Goal: Information Seeking & Learning: Learn about a topic

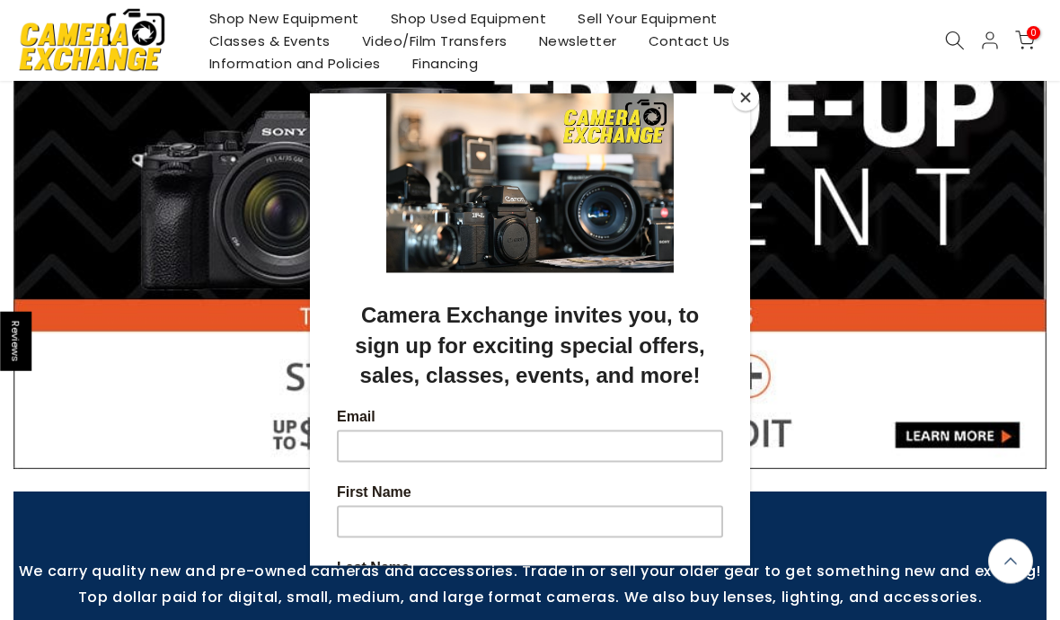
scroll to position [128, 0]
click at [752, 111] on button "Close" at bounding box center [745, 97] width 27 height 27
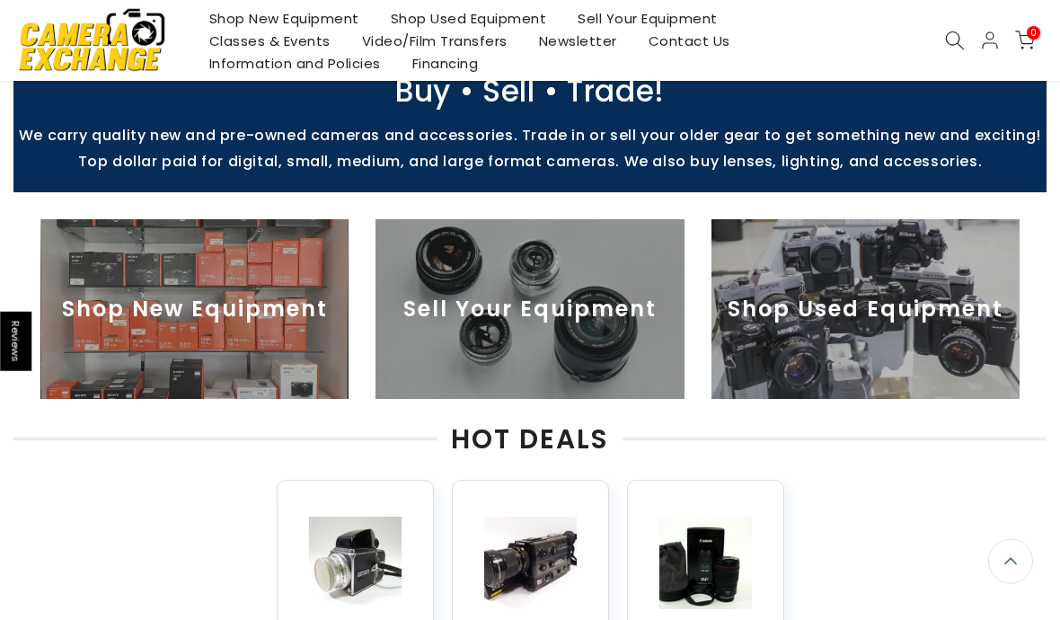
scroll to position [562, 0]
click at [845, 297] on img at bounding box center [866, 309] width 308 height 180
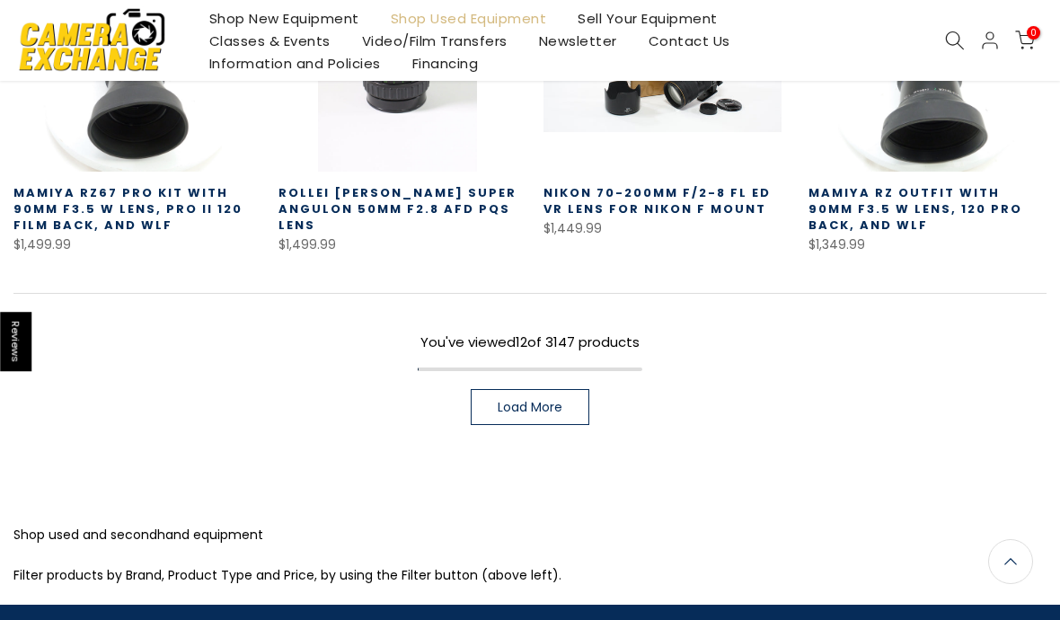
scroll to position [1191, 0]
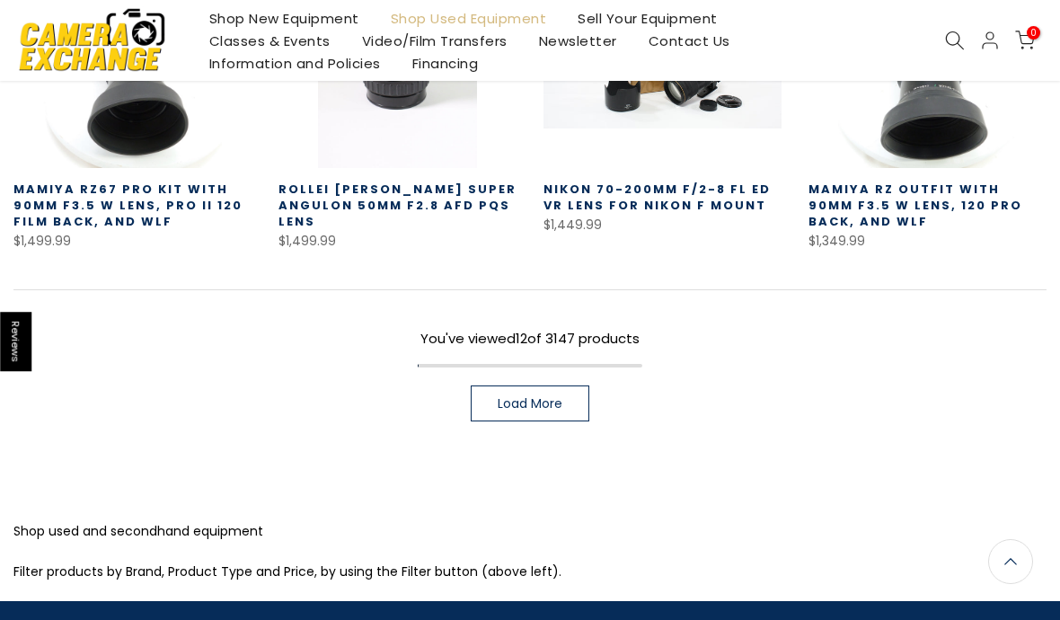
click at [562, 385] on link "Load More" at bounding box center [530, 403] width 119 height 36
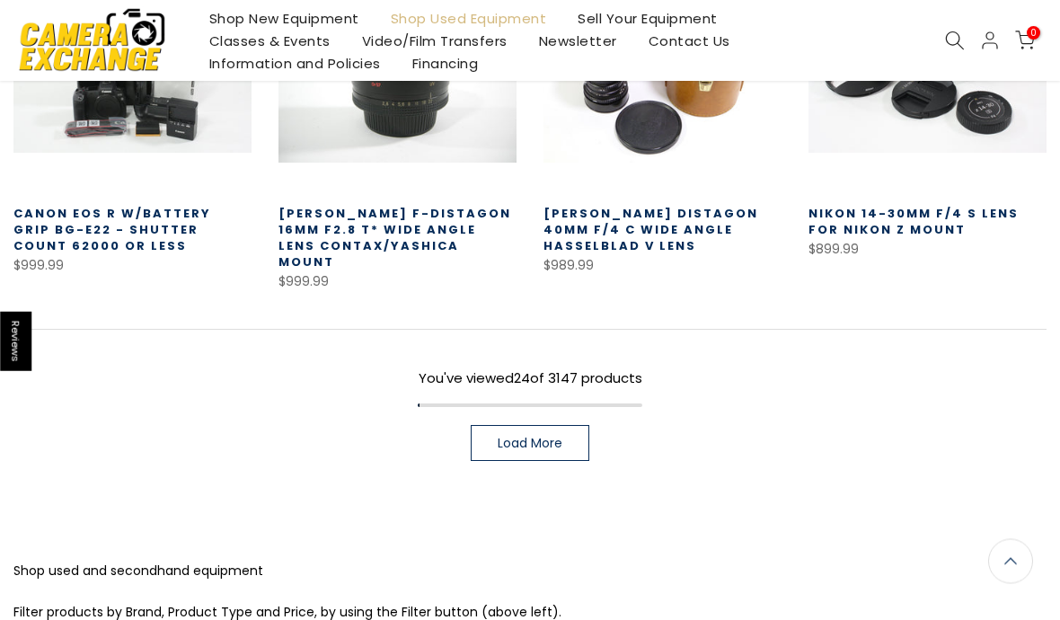
scroll to position [2238, 0]
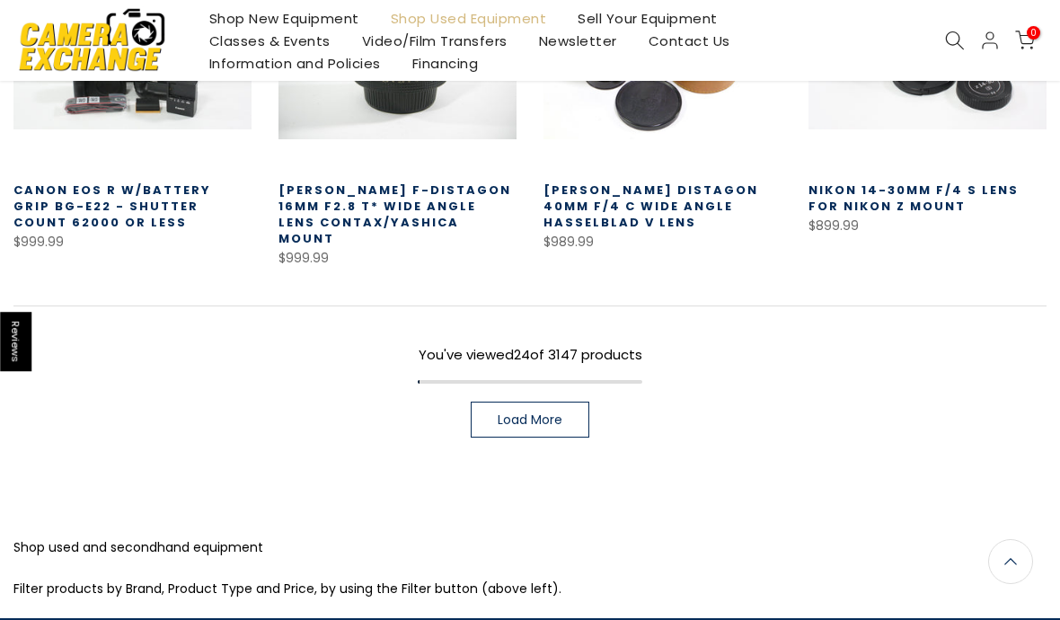
click at [563, 402] on link "Load More" at bounding box center [530, 420] width 119 height 36
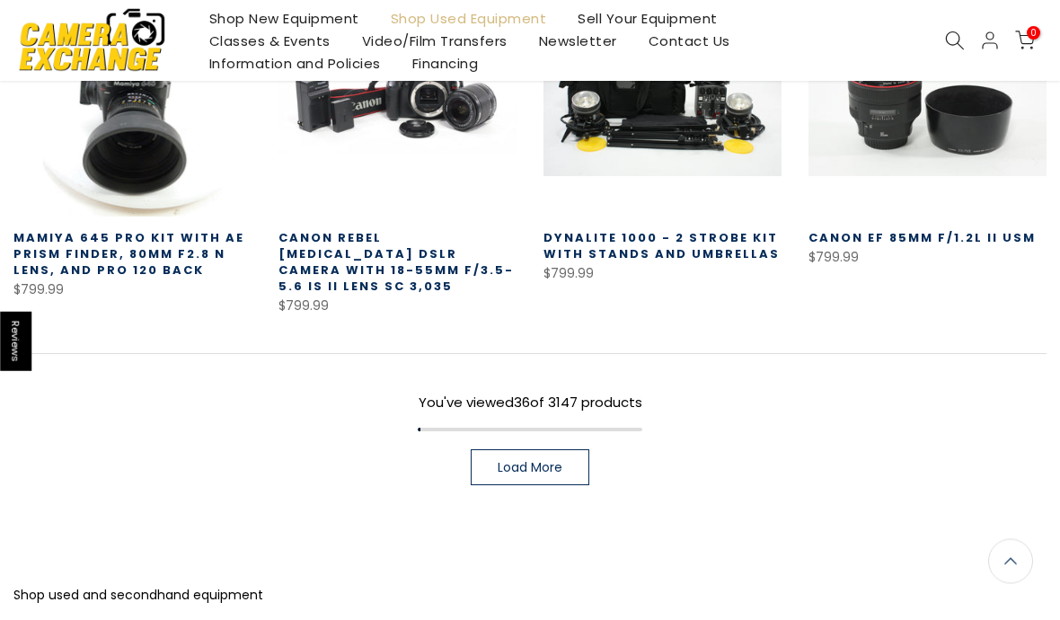
scroll to position [3303, 0]
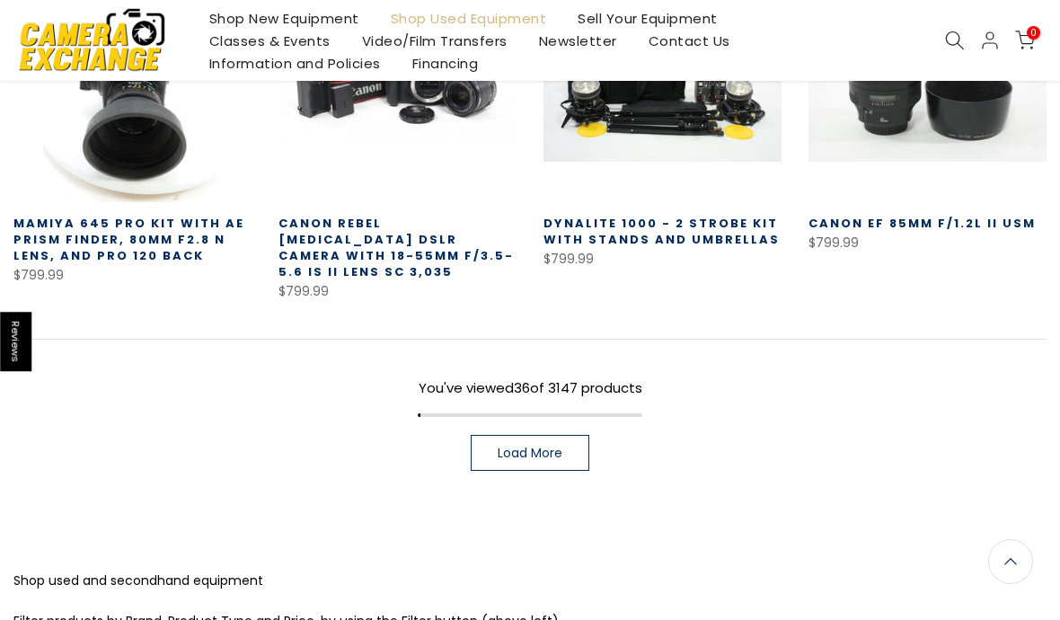
click at [570, 435] on link "Load More" at bounding box center [530, 453] width 119 height 36
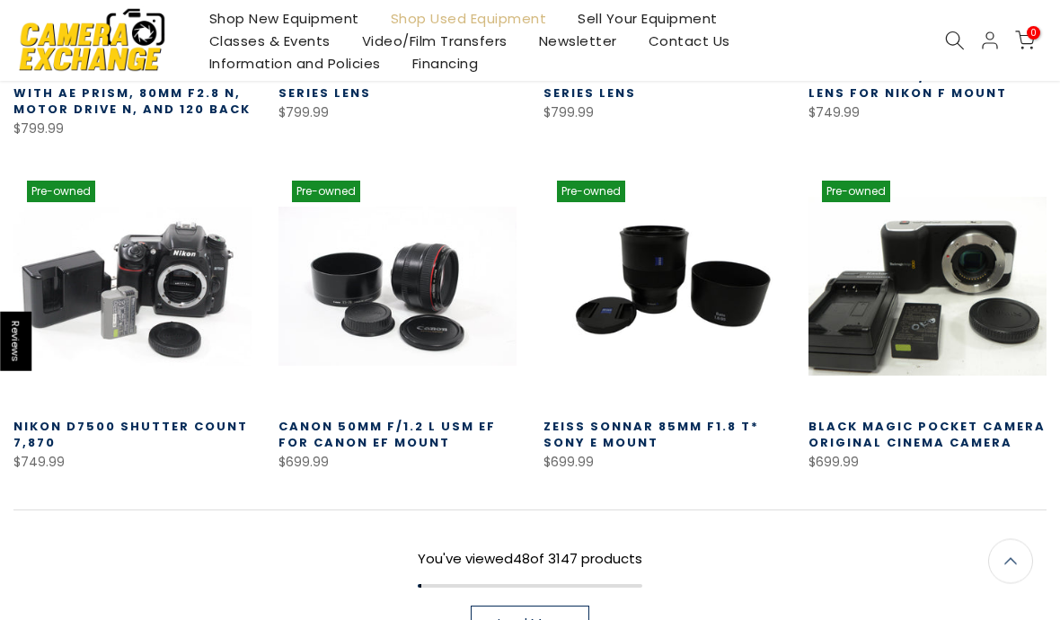
scroll to position [4206, 0]
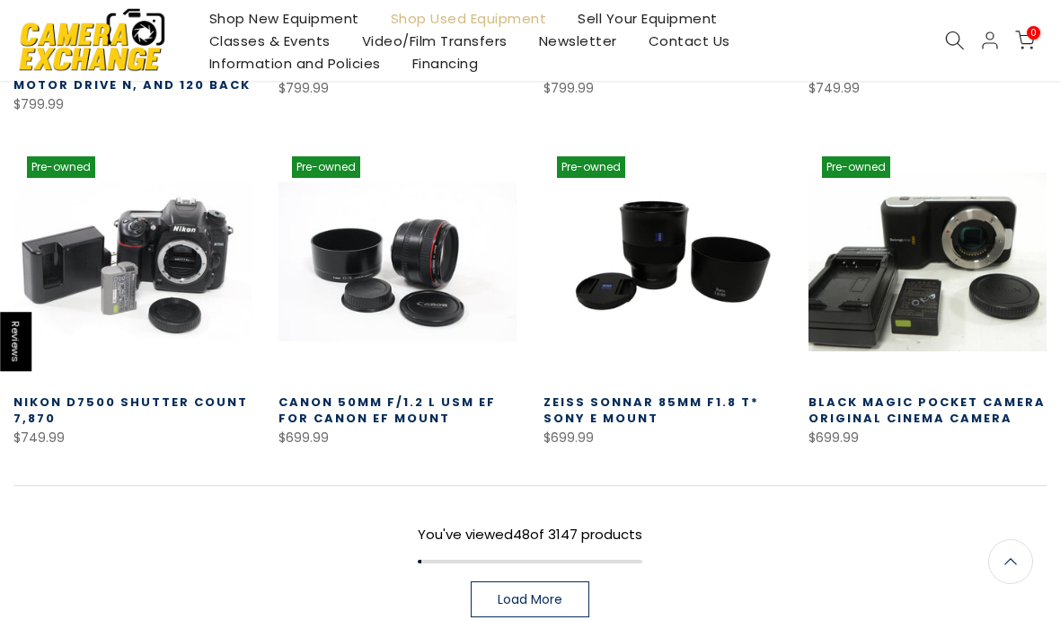
click at [560, 581] on link "Load More" at bounding box center [530, 599] width 119 height 36
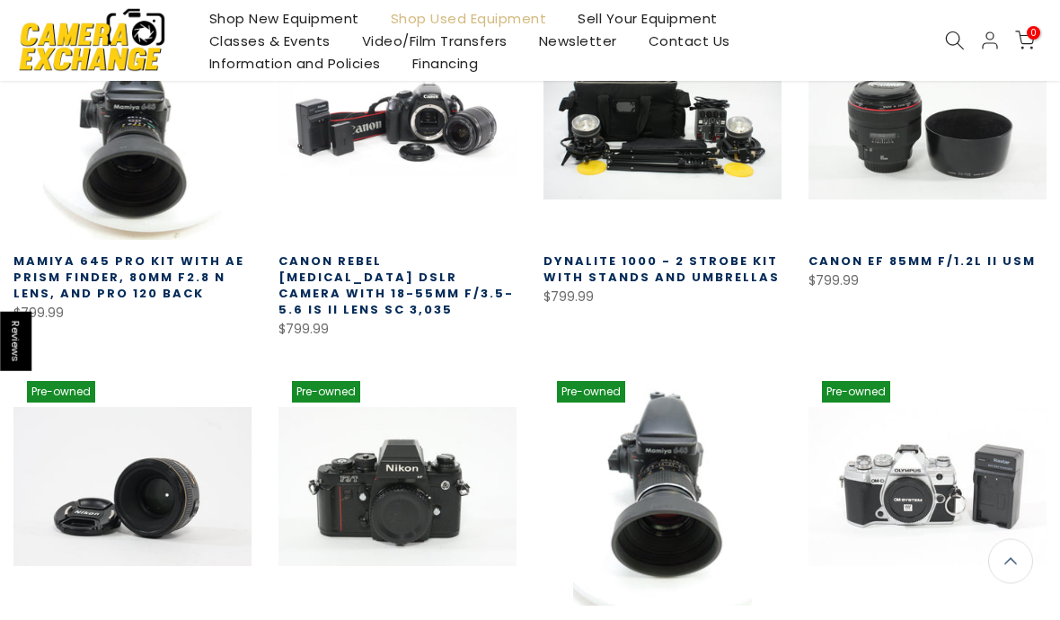
scroll to position [3267, 0]
click at [953, 31] on use at bounding box center [955, 40] width 18 height 18
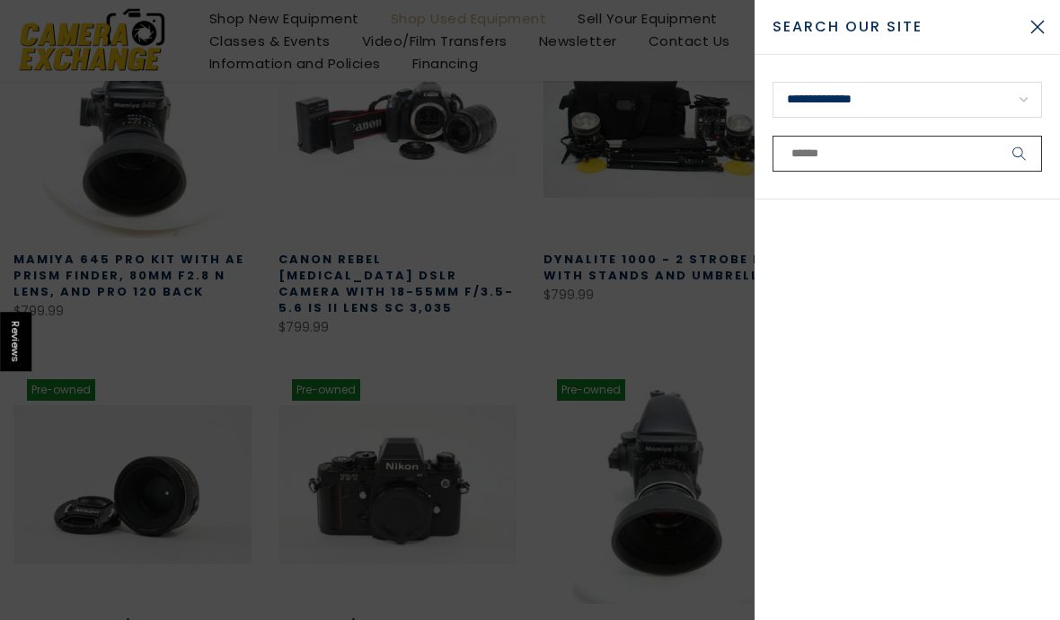
click at [855, 144] on input "text" at bounding box center [908, 154] width 270 height 36
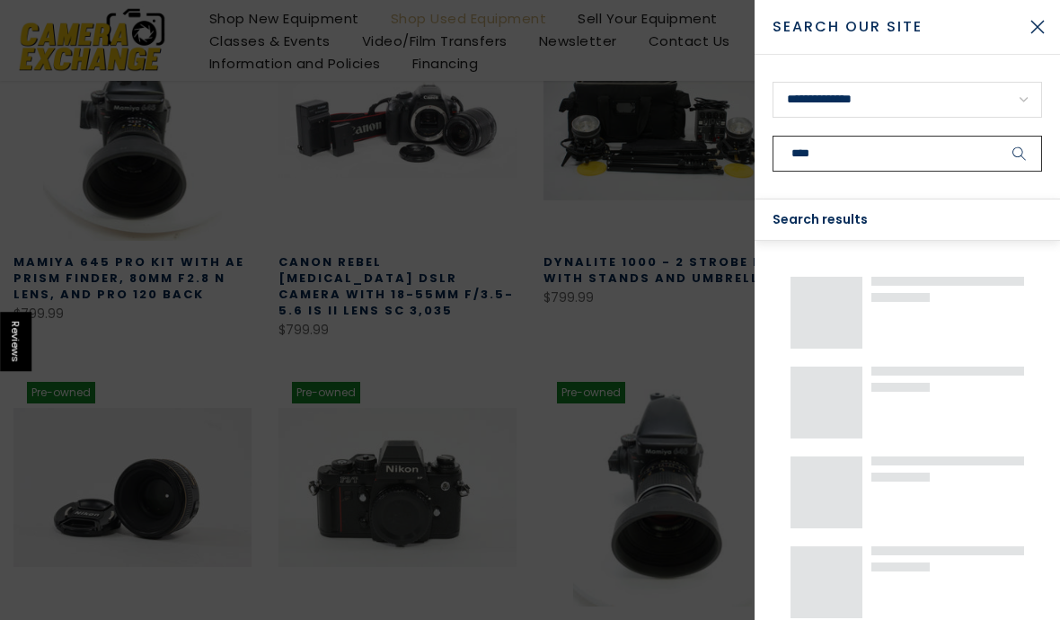
type input "****"
click at [1020, 153] on button "submit" at bounding box center [1019, 154] width 45 height 36
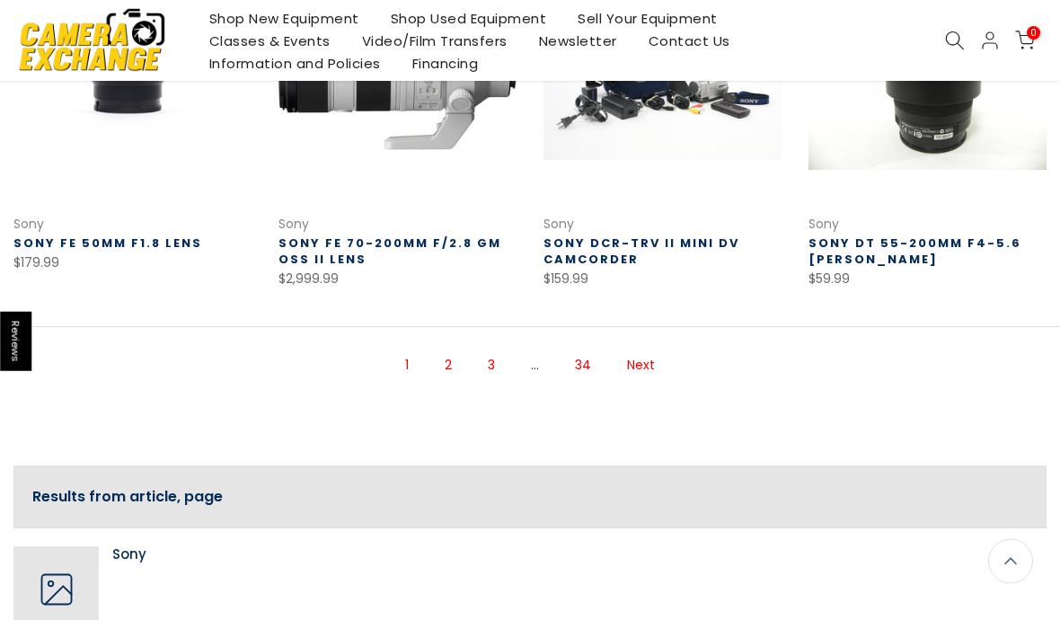
scroll to position [1133, 0]
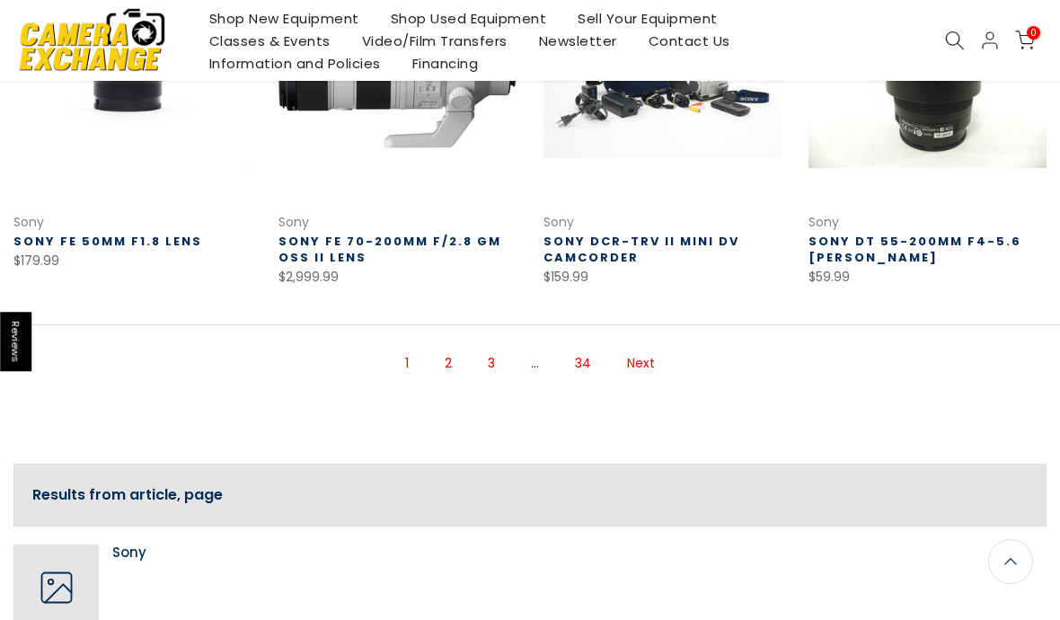
click at [460, 349] on link "2" at bounding box center [448, 363] width 25 height 31
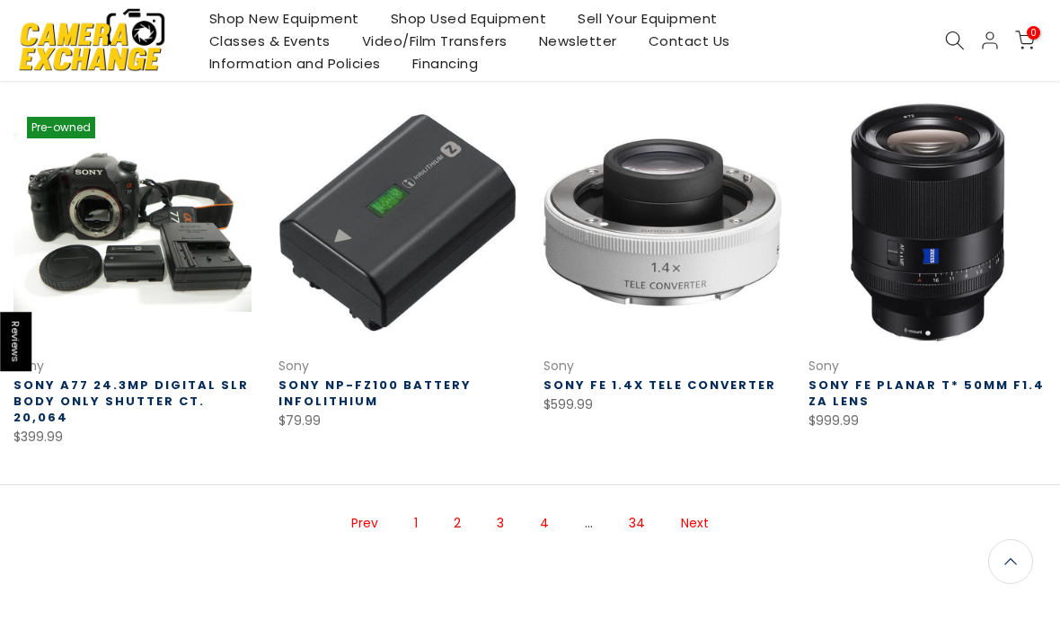
scroll to position [1047, 0]
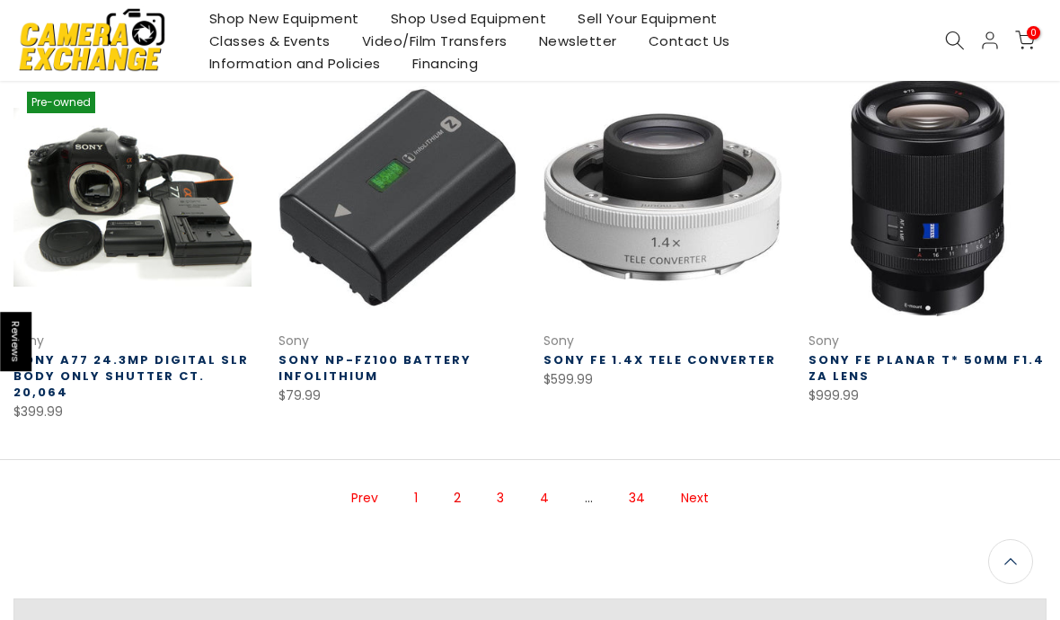
click at [509, 482] on link "3" at bounding box center [500, 497] width 25 height 31
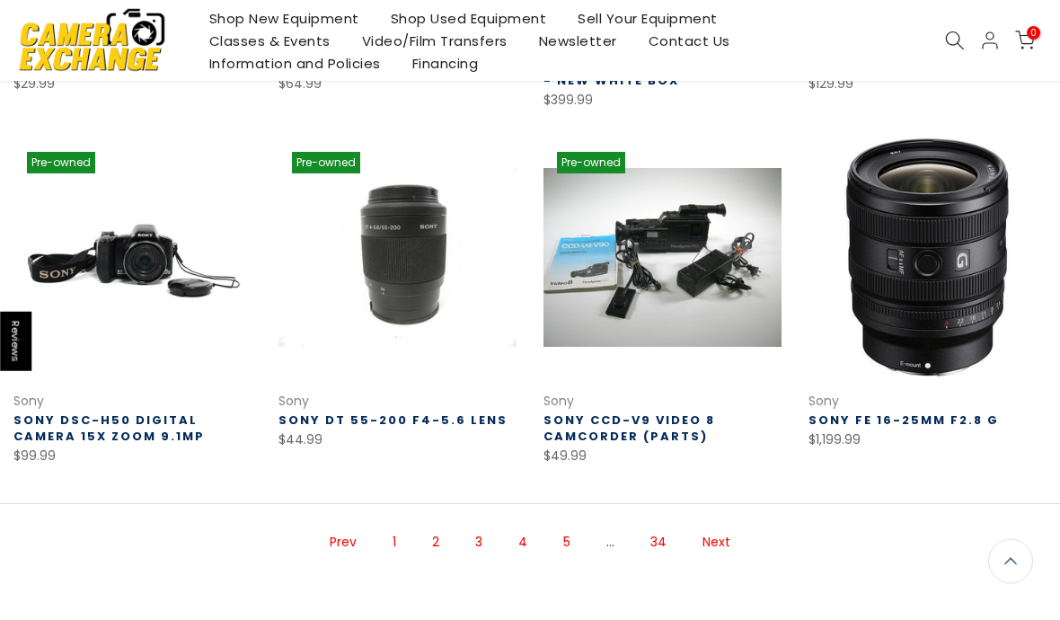
scroll to position [954, 0]
click at [532, 540] on link "4" at bounding box center [522, 541] width 27 height 31
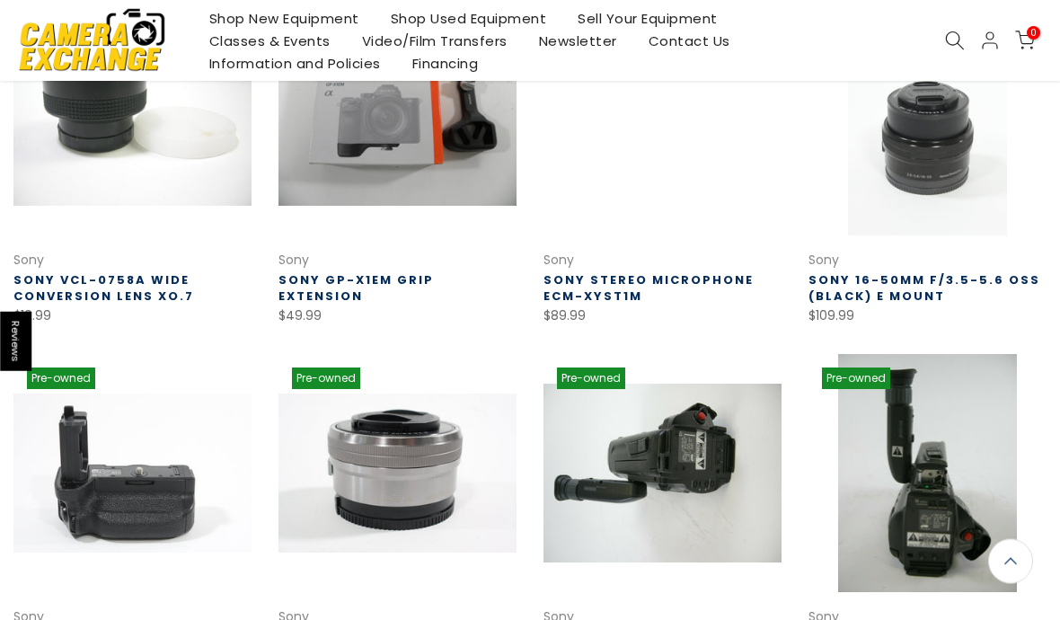
scroll to position [738, 0]
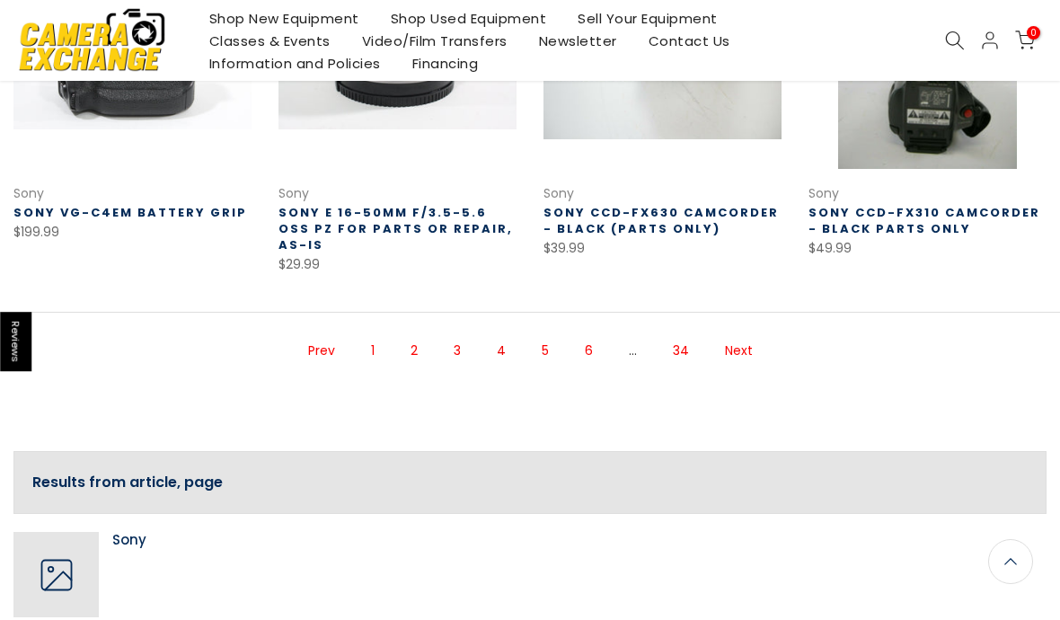
click at [555, 335] on link "5" at bounding box center [545, 350] width 25 height 31
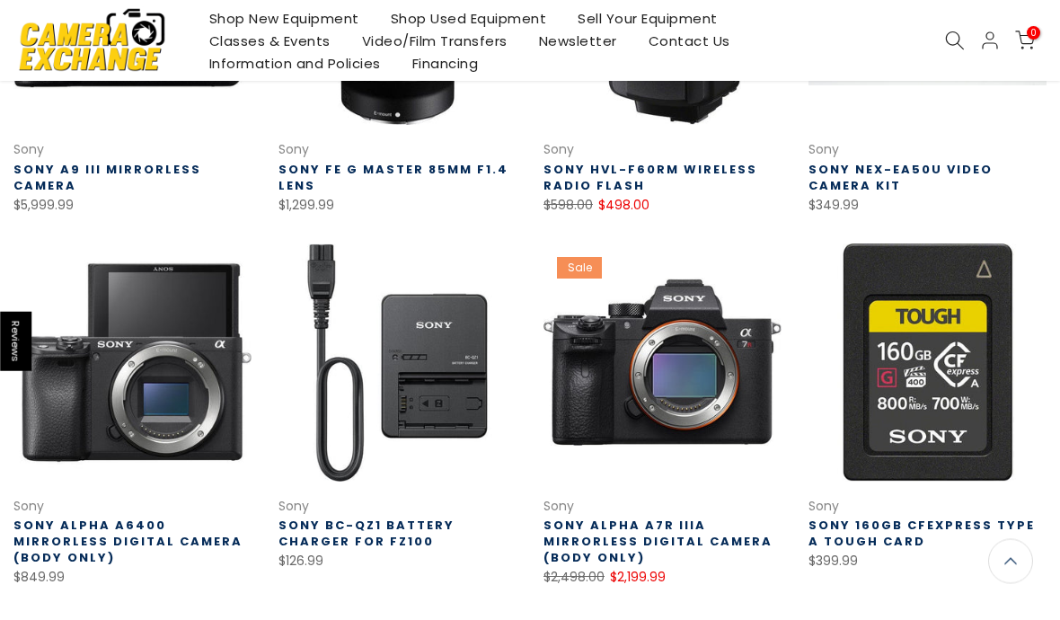
scroll to position [897, 0]
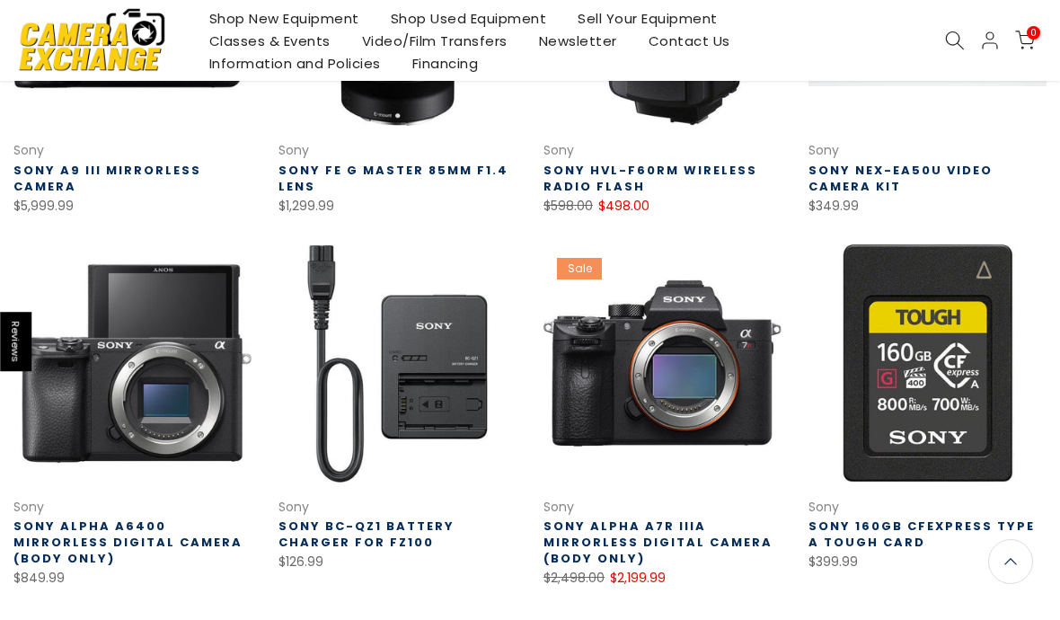
click at [761, 421] on link at bounding box center [663, 363] width 238 height 238
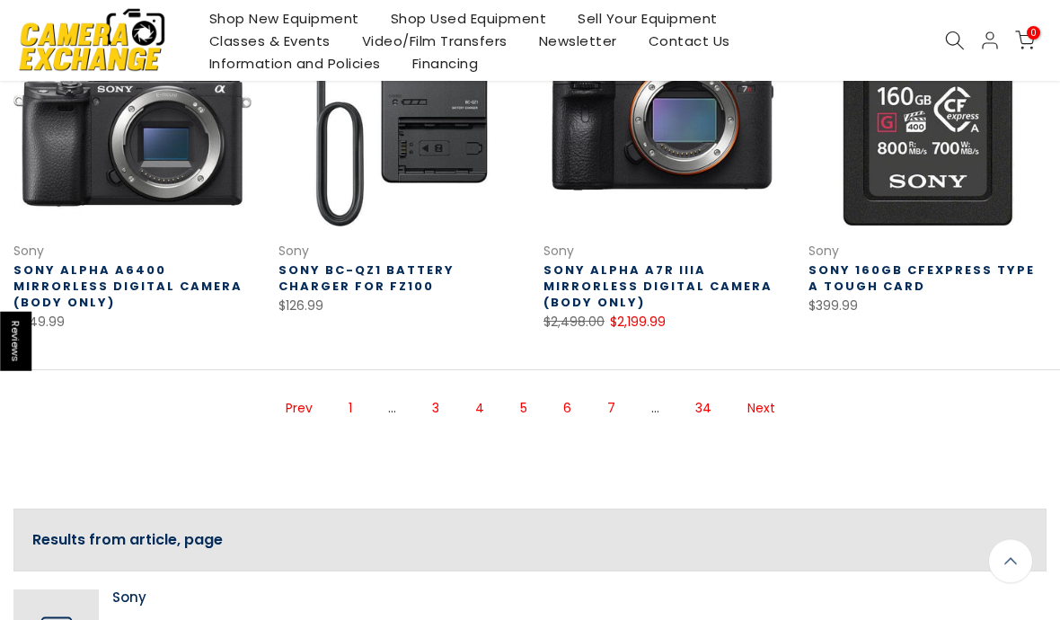
scroll to position [1153, 0]
click at [763, 395] on link "Next" at bounding box center [762, 408] width 46 height 31
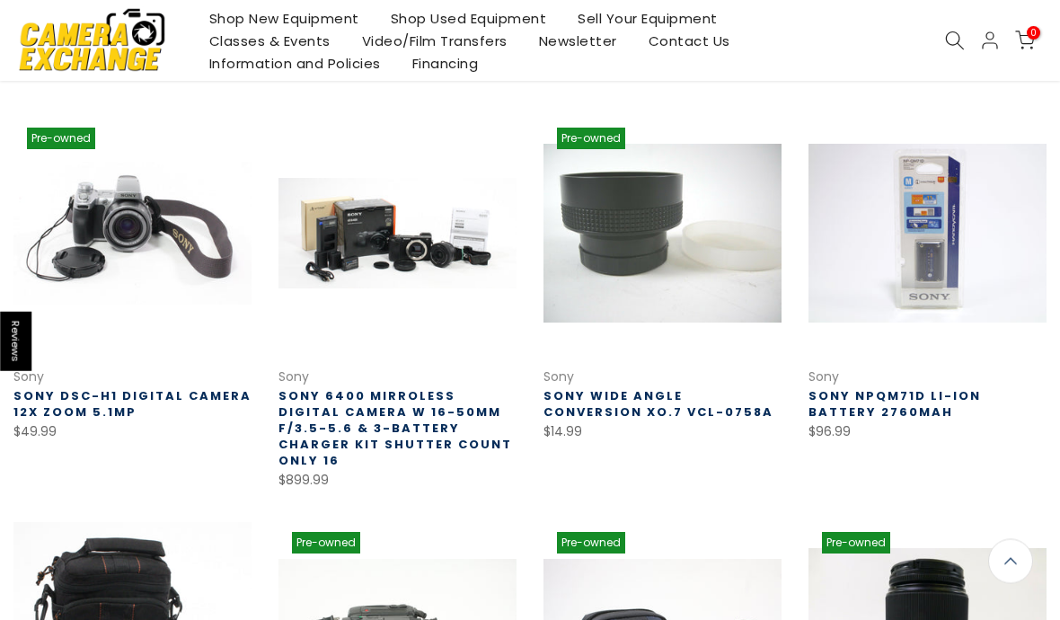
scroll to position [260, 0]
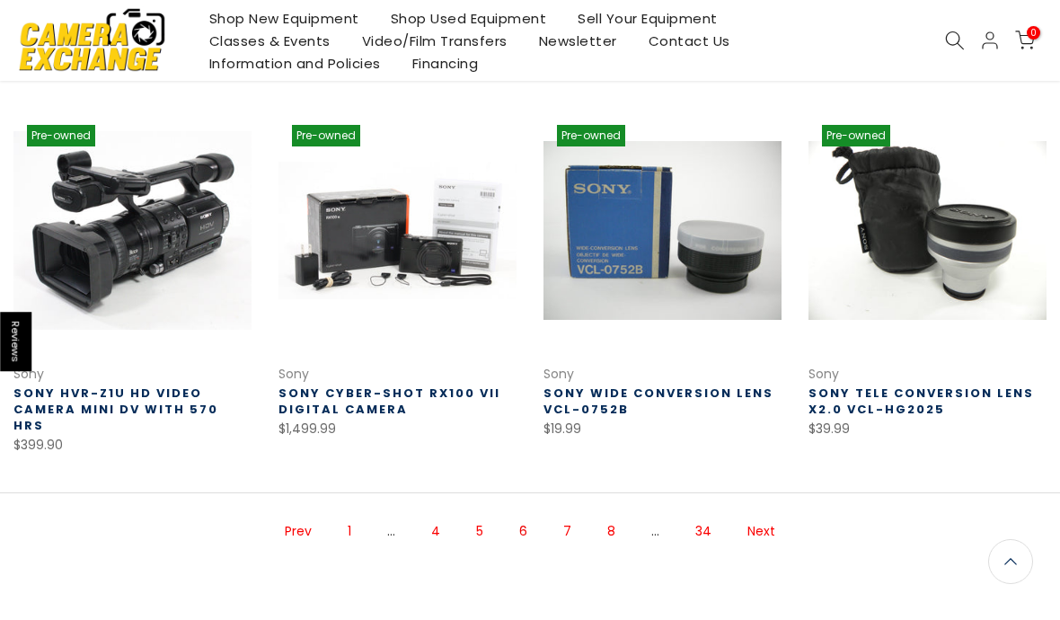
click at [765, 516] on link "Next" at bounding box center [762, 531] width 46 height 31
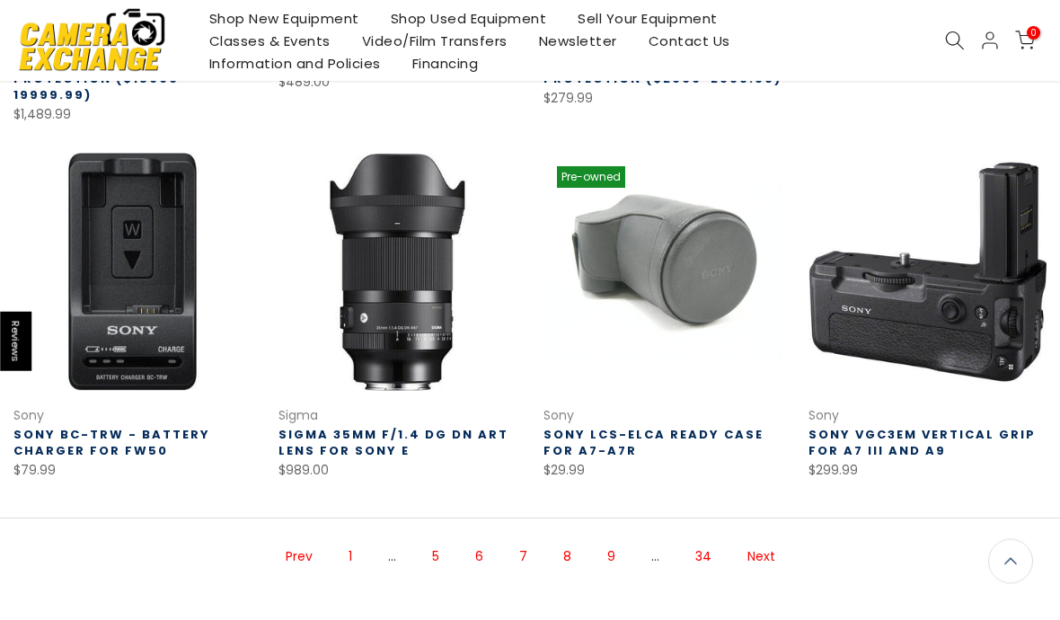
scroll to position [1037, 0]
click at [770, 541] on link "Next" at bounding box center [762, 556] width 46 height 31
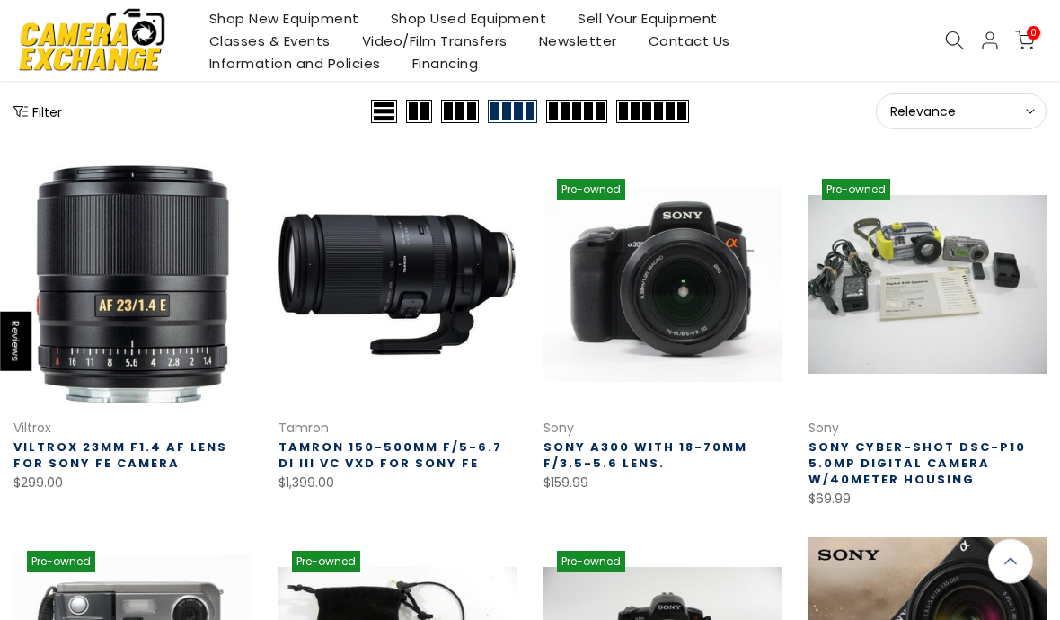
scroll to position [211, 0]
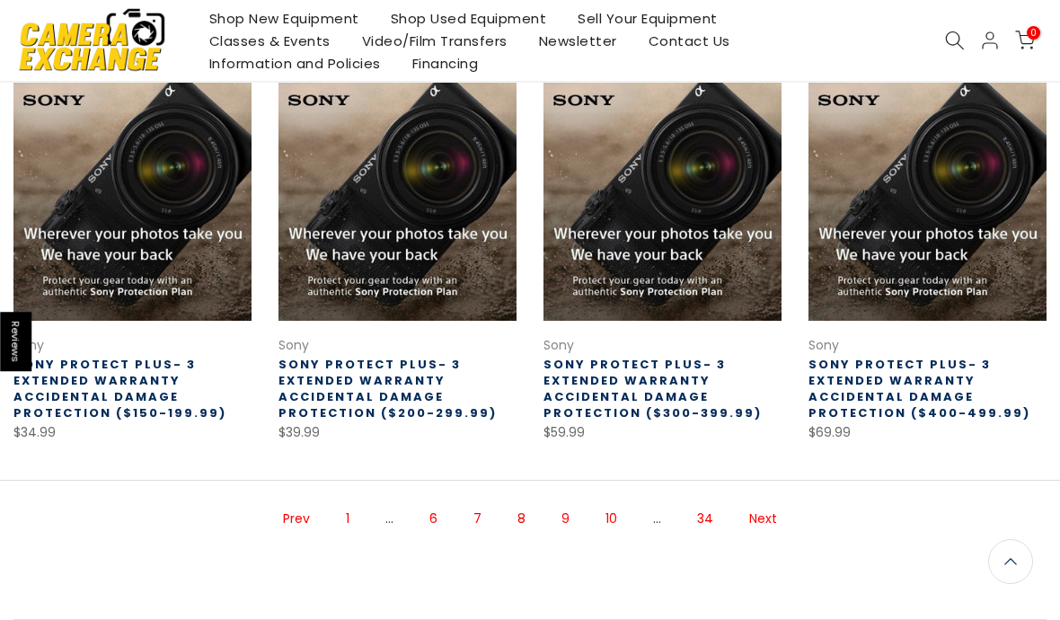
click at [769, 515] on link "Next" at bounding box center [763, 518] width 46 height 31
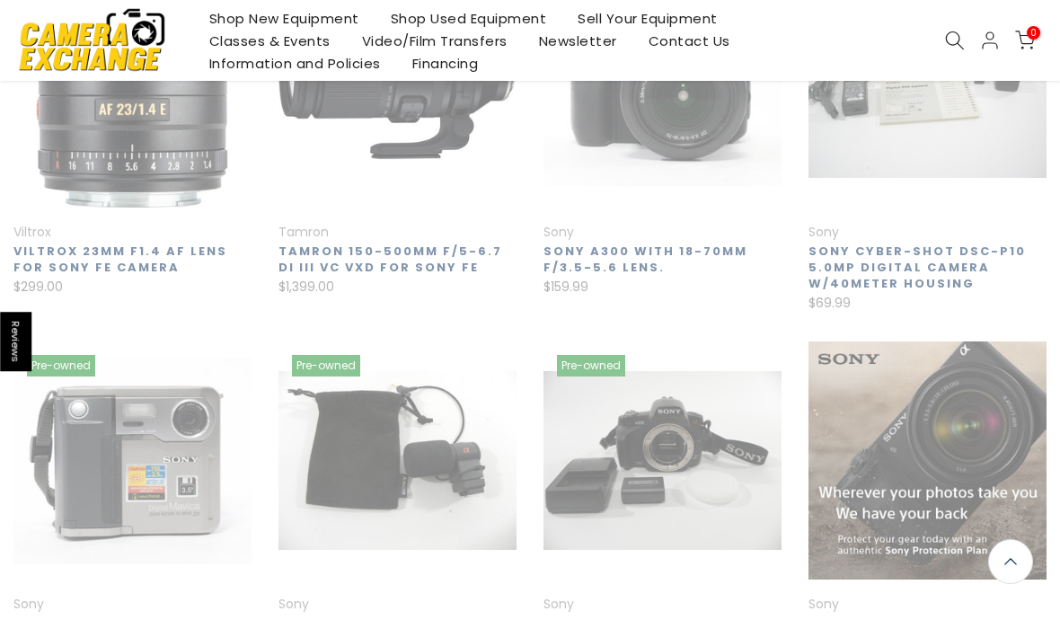
scroll to position [290, 0]
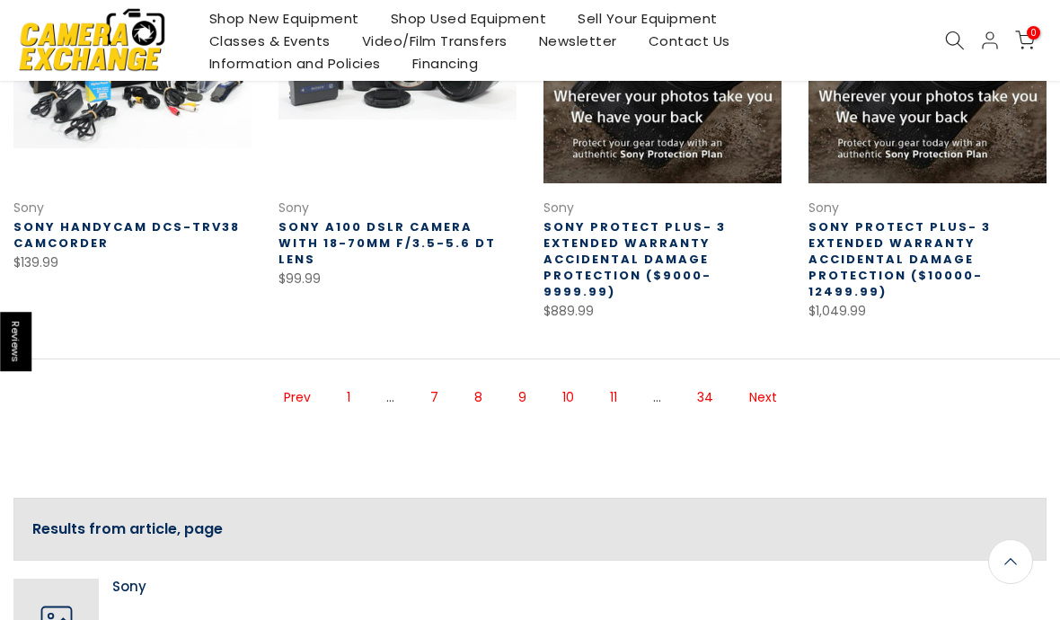
click at [767, 402] on link "Next" at bounding box center [763, 397] width 46 height 31
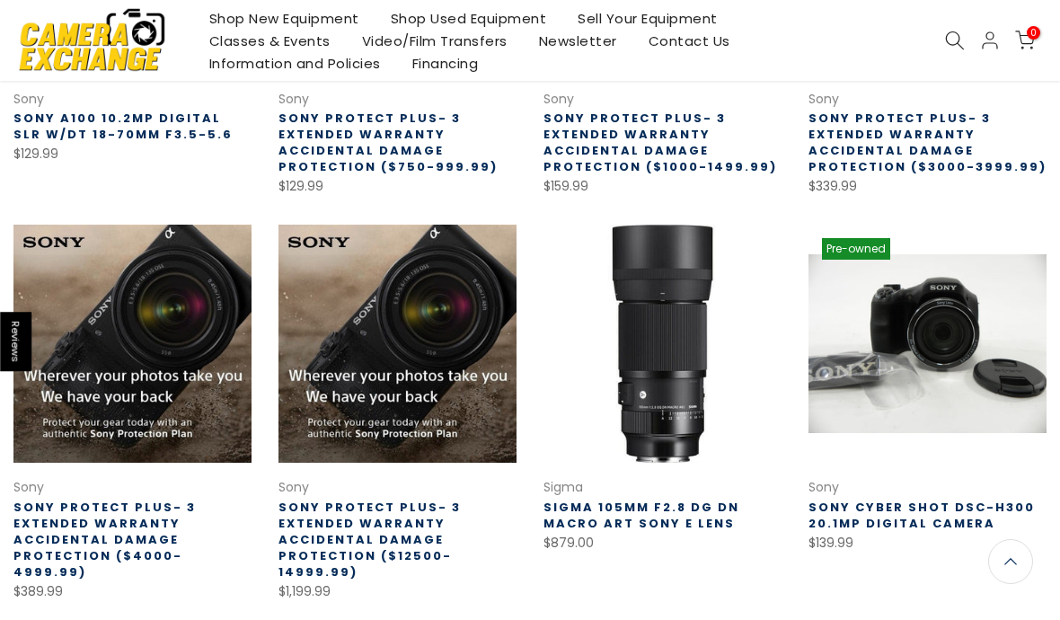
scroll to position [544, 0]
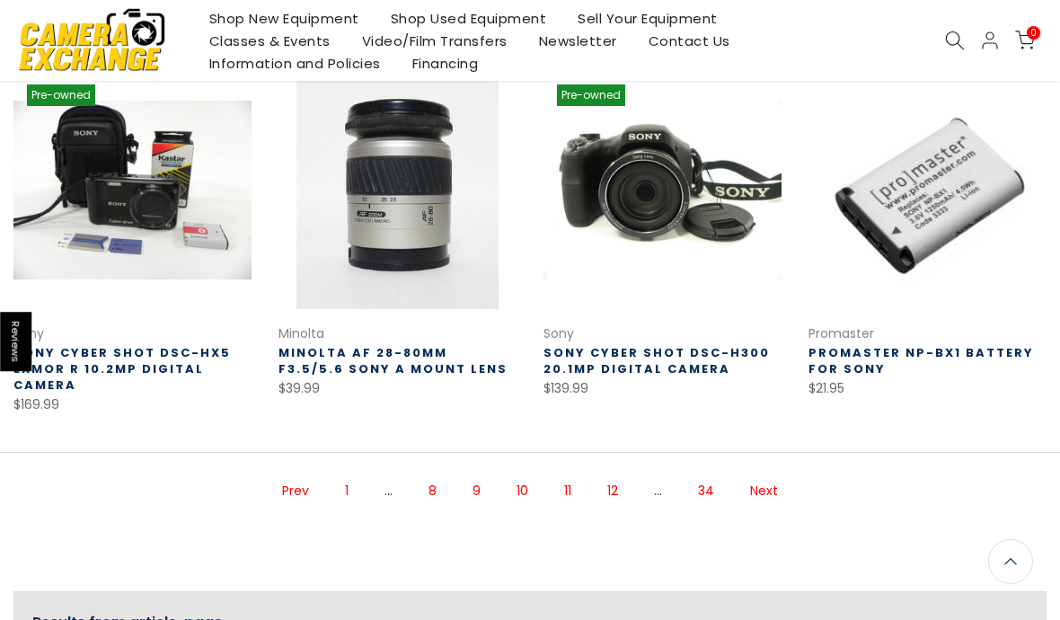
click at [768, 486] on link "Next" at bounding box center [764, 490] width 46 height 31
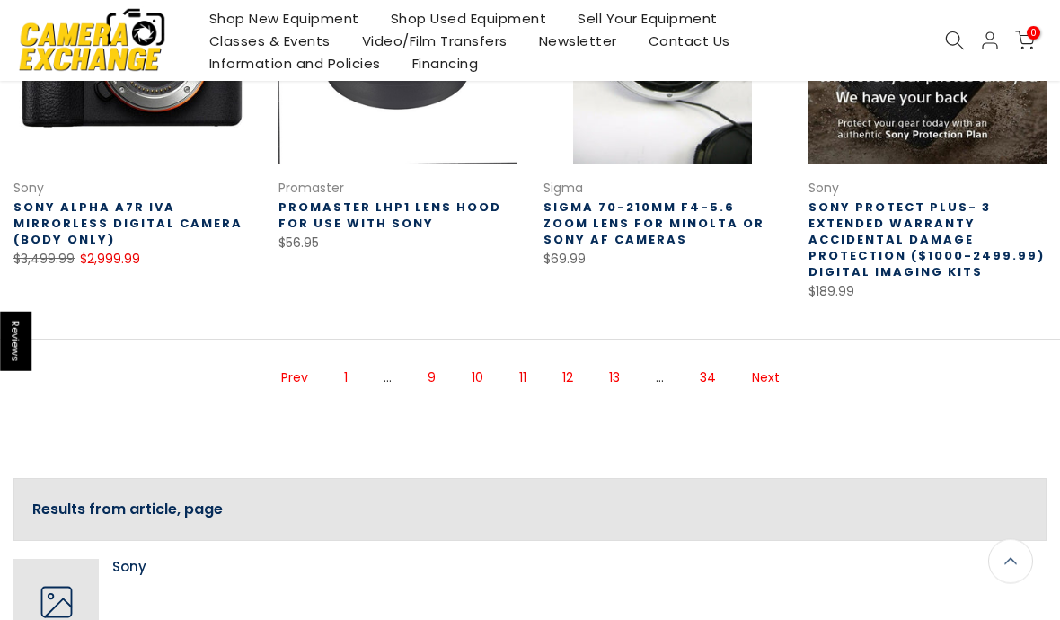
scroll to position [1230, 0]
click at [772, 380] on link "Next" at bounding box center [766, 377] width 46 height 31
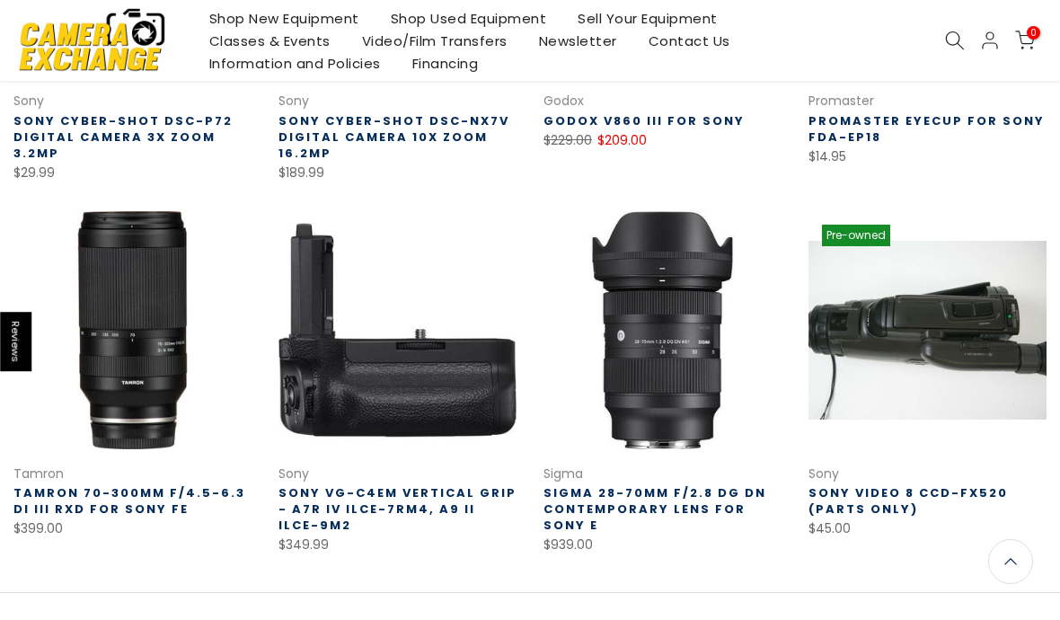
scroll to position [939, 0]
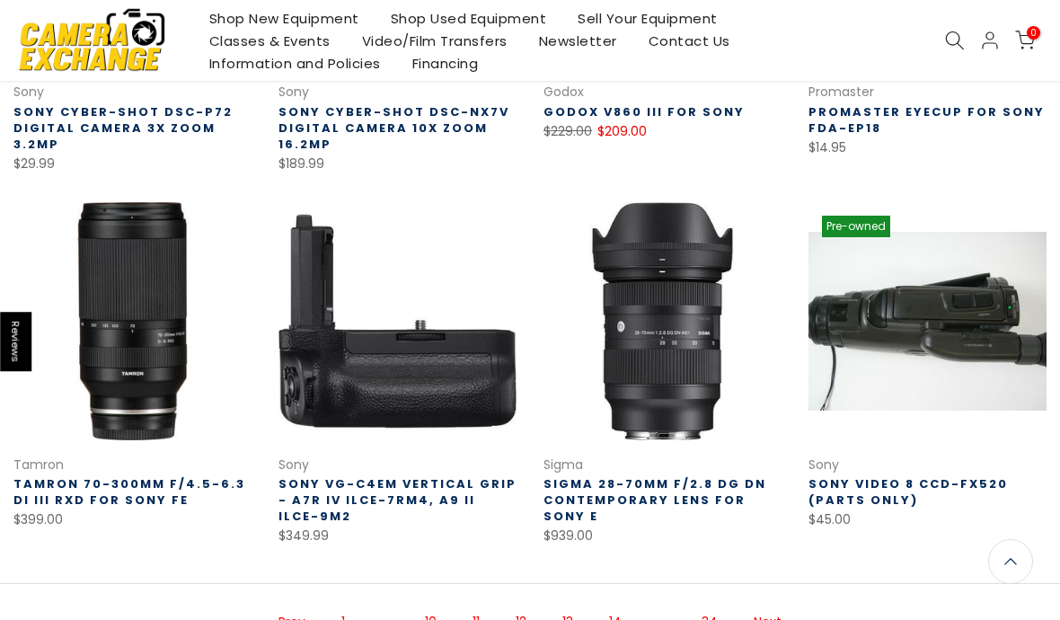
click at [772, 606] on link "Next" at bounding box center [768, 621] width 46 height 31
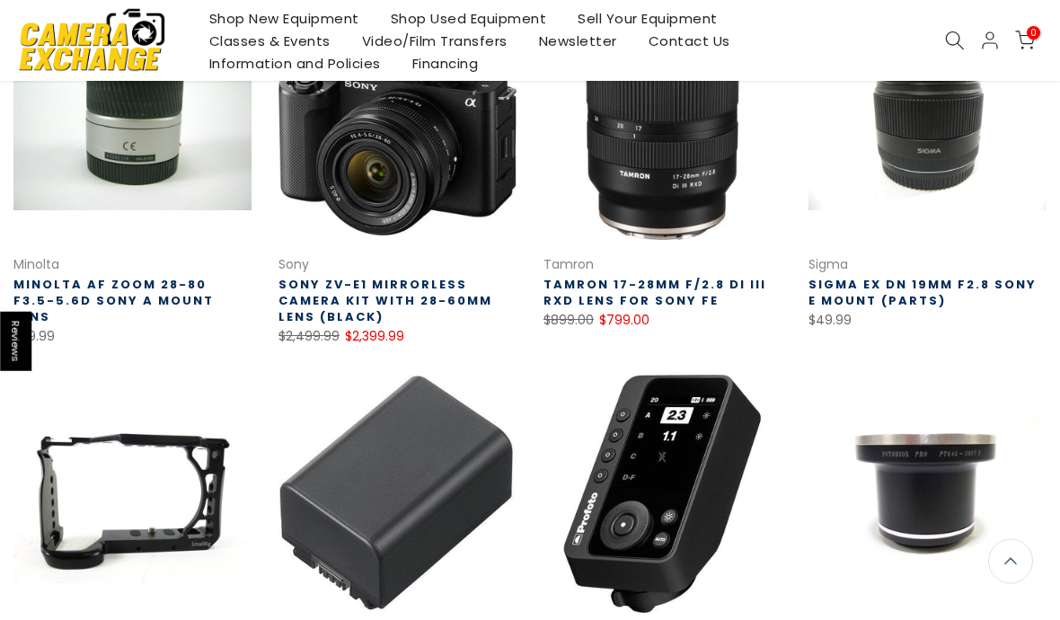
scroll to position [734, 0]
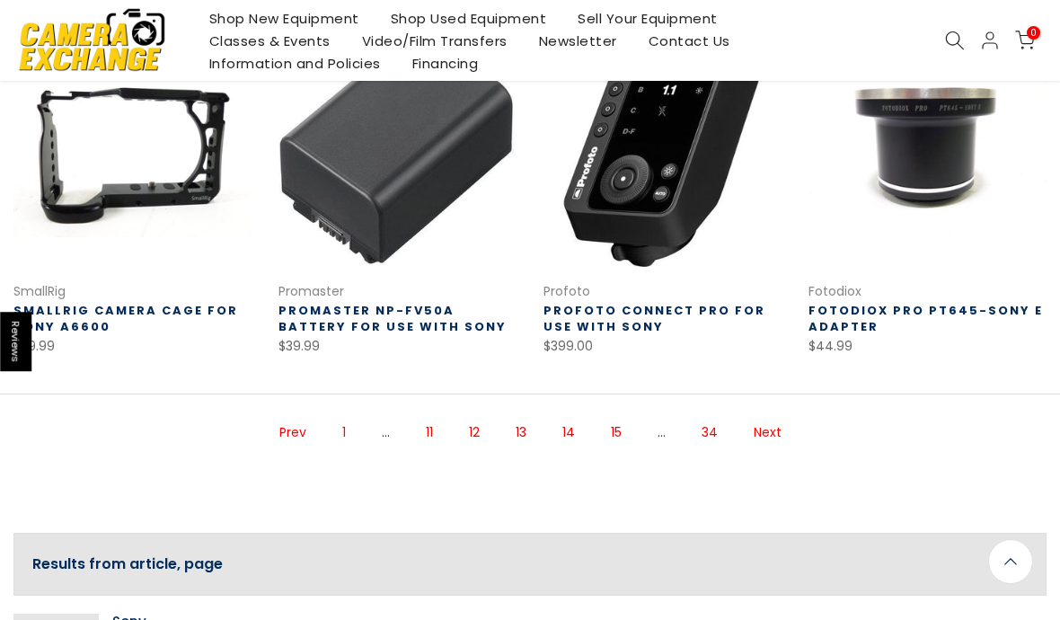
click at [777, 436] on link "Next" at bounding box center [768, 432] width 46 height 31
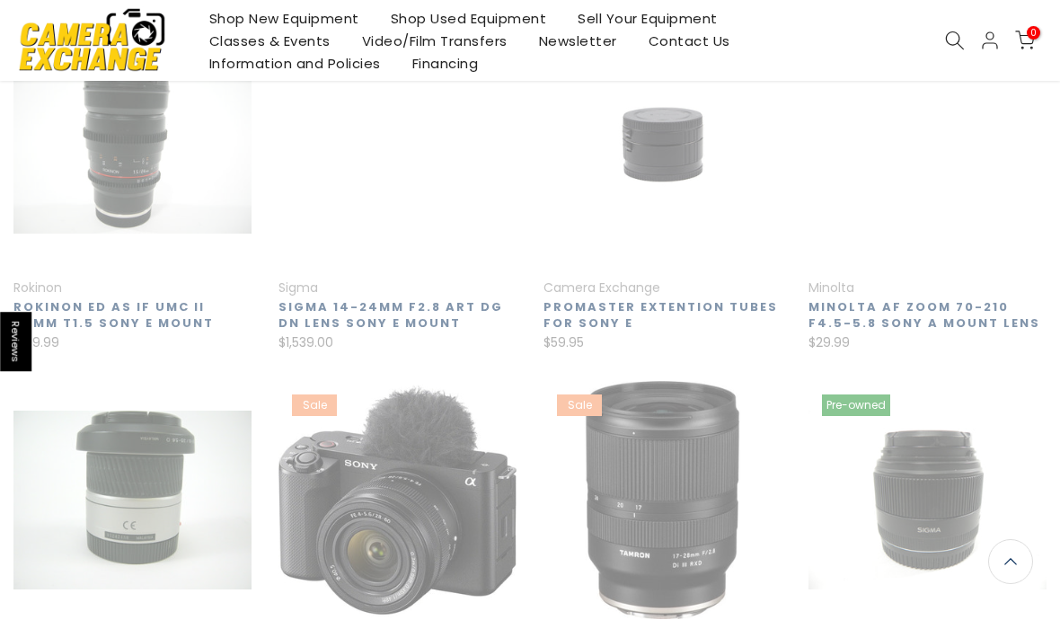
scroll to position [290, 0]
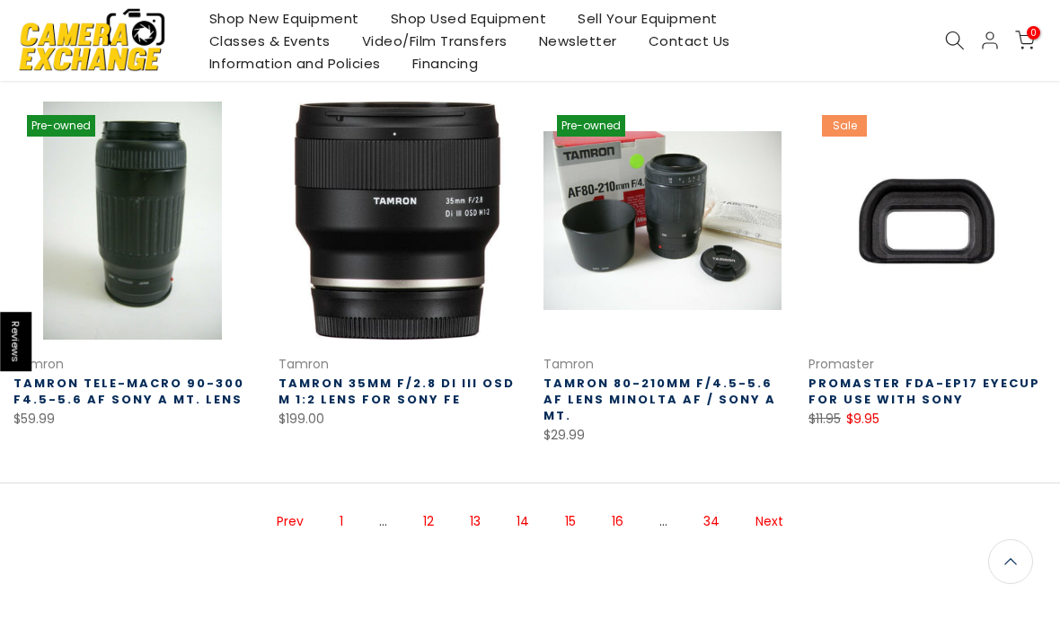
click at [774, 506] on link "Next" at bounding box center [770, 521] width 46 height 31
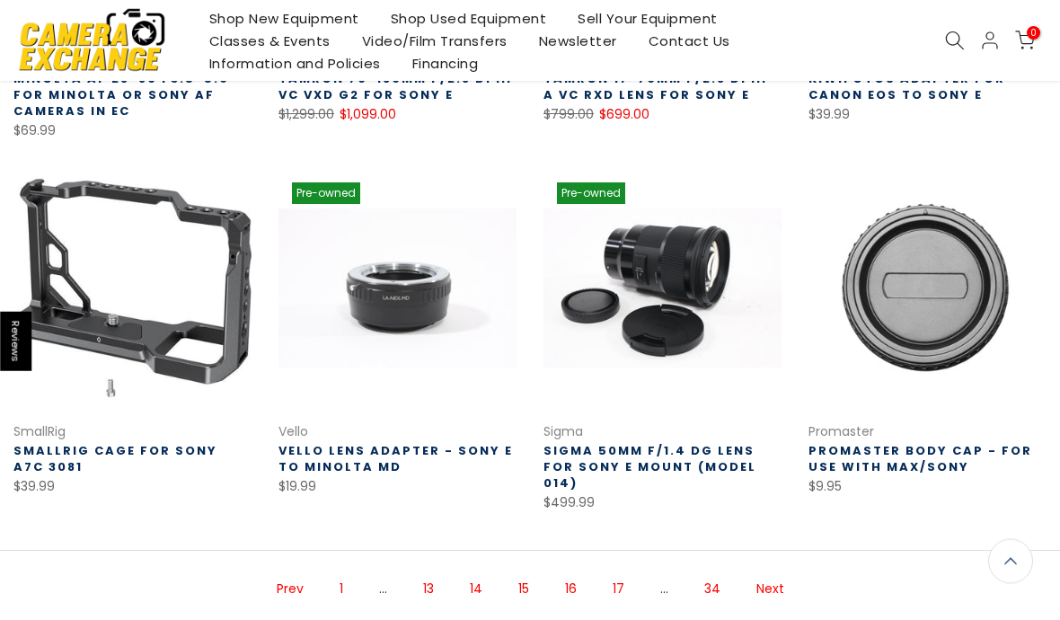
scroll to position [970, 0]
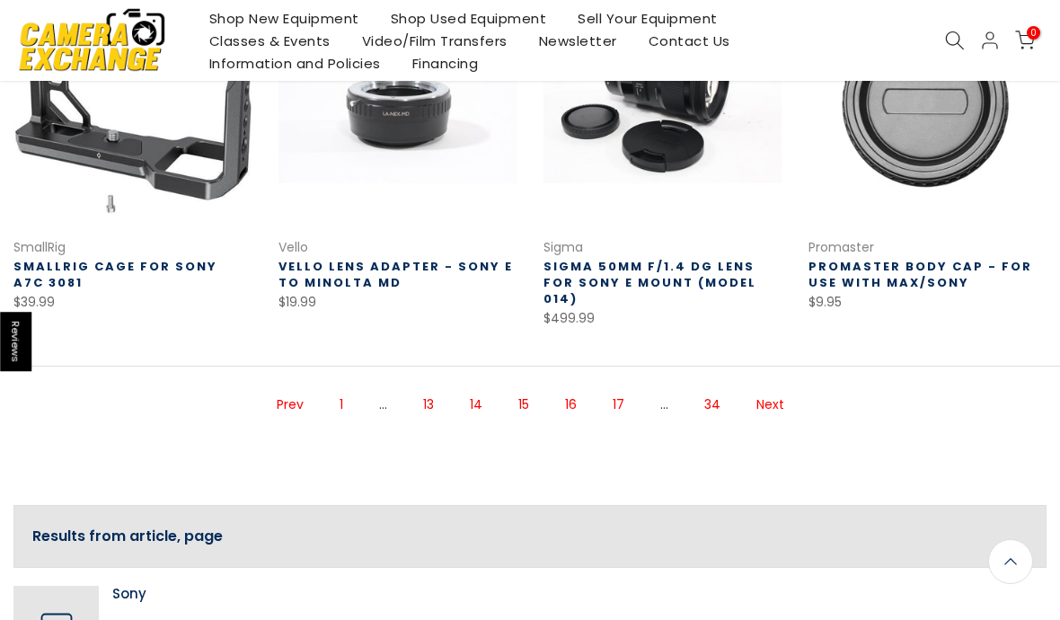
click at [768, 389] on link "Next" at bounding box center [770, 404] width 46 height 31
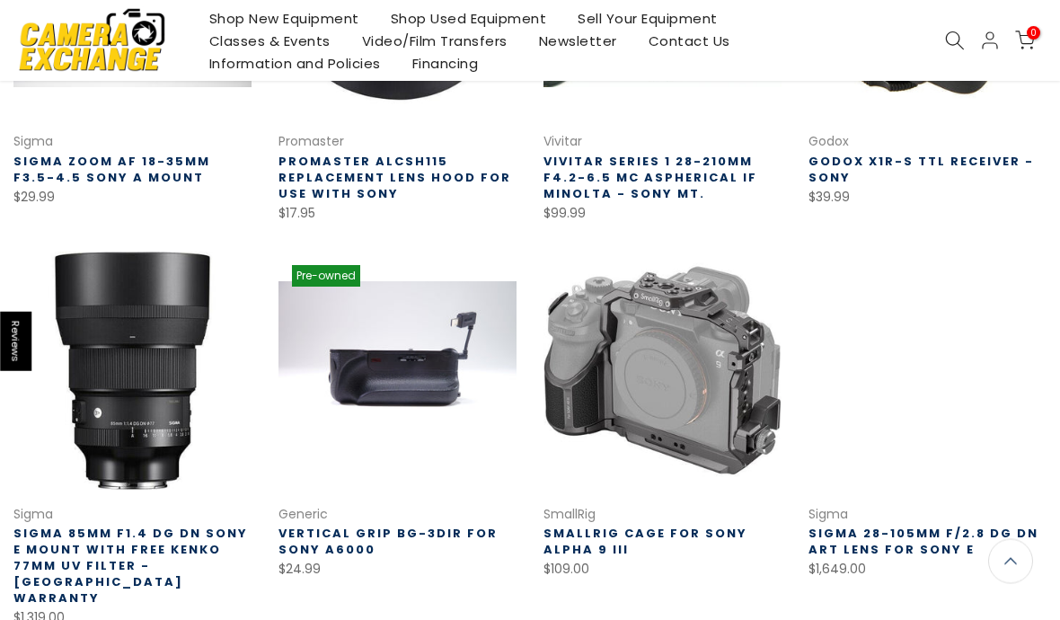
scroll to position [860, 0]
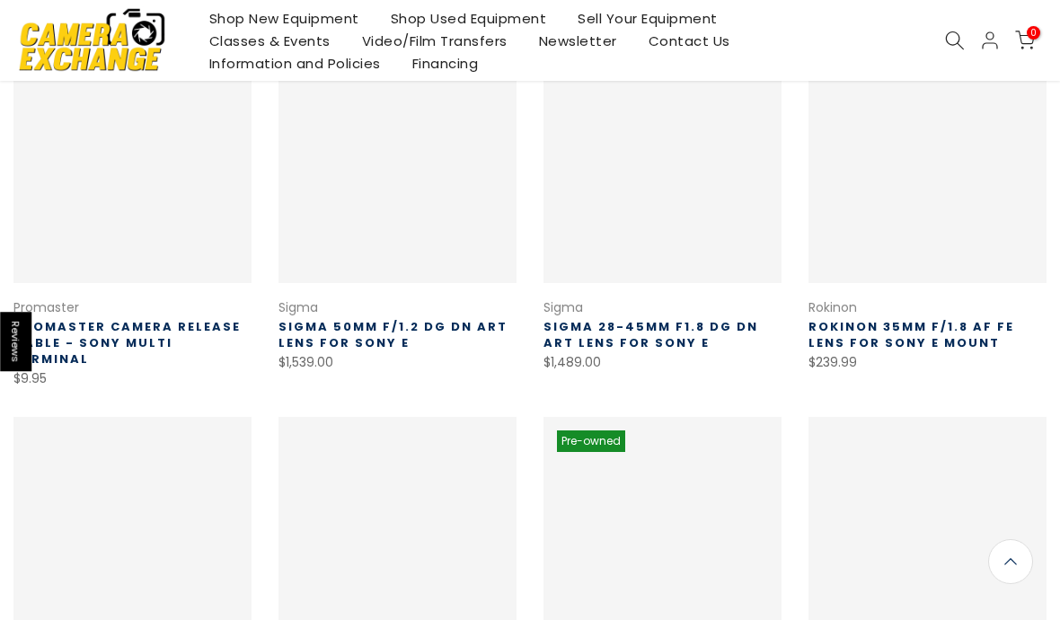
scroll to position [290, 0]
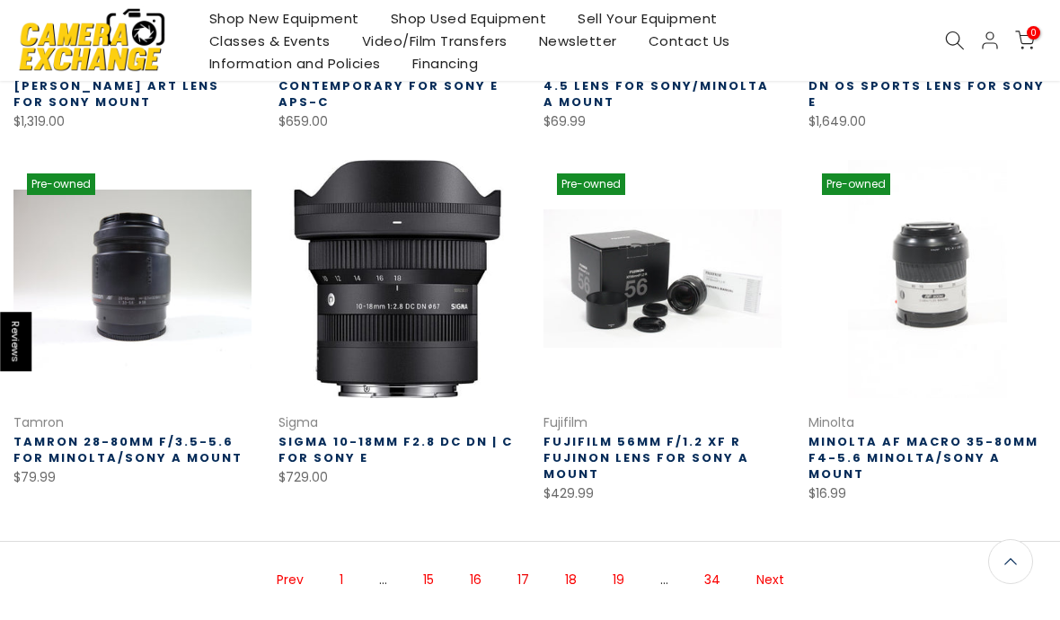
click at [772, 564] on link "Next" at bounding box center [770, 579] width 46 height 31
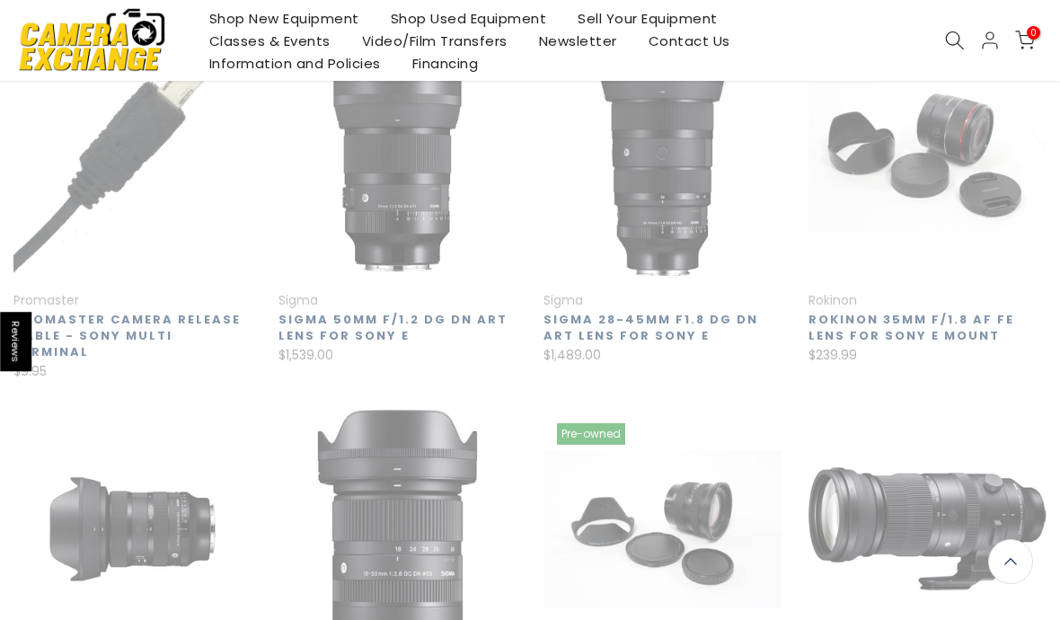
scroll to position [288, 0]
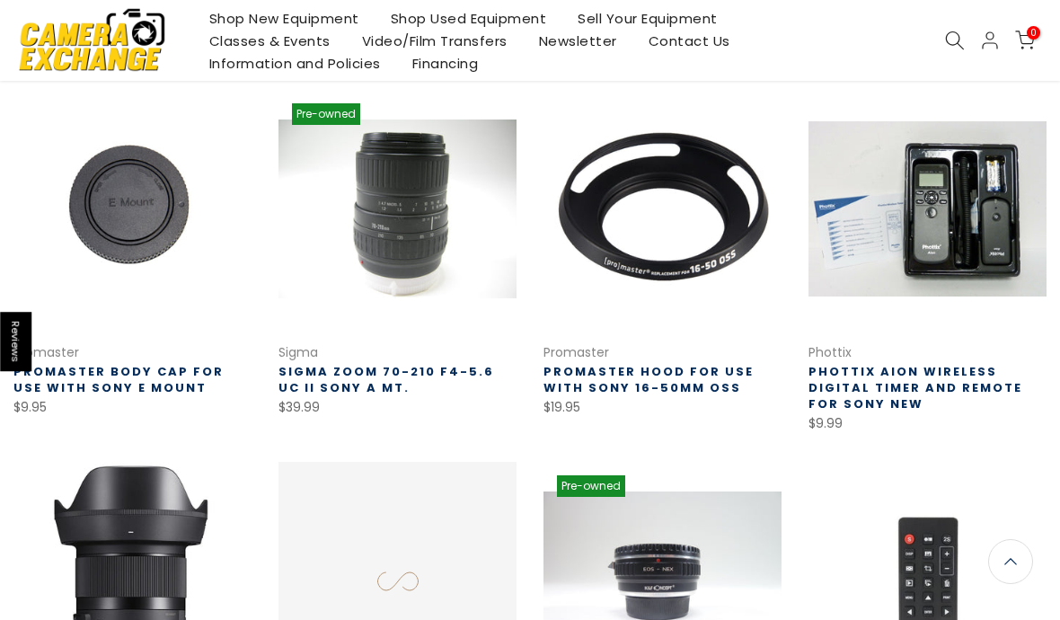
click at [778, 545] on link at bounding box center [663, 581] width 238 height 238
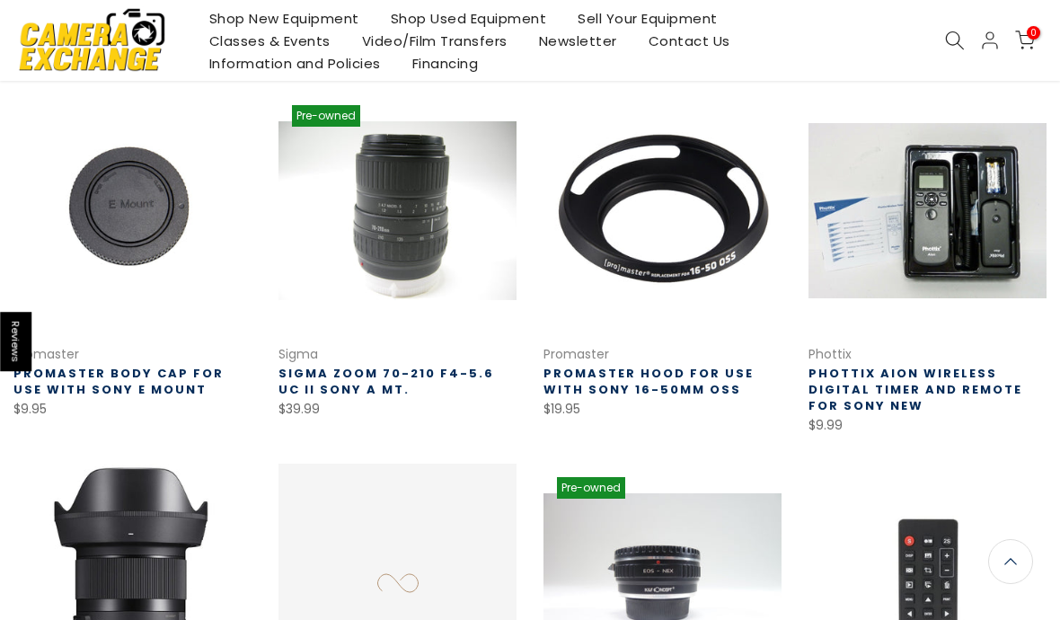
scroll to position [455, 0]
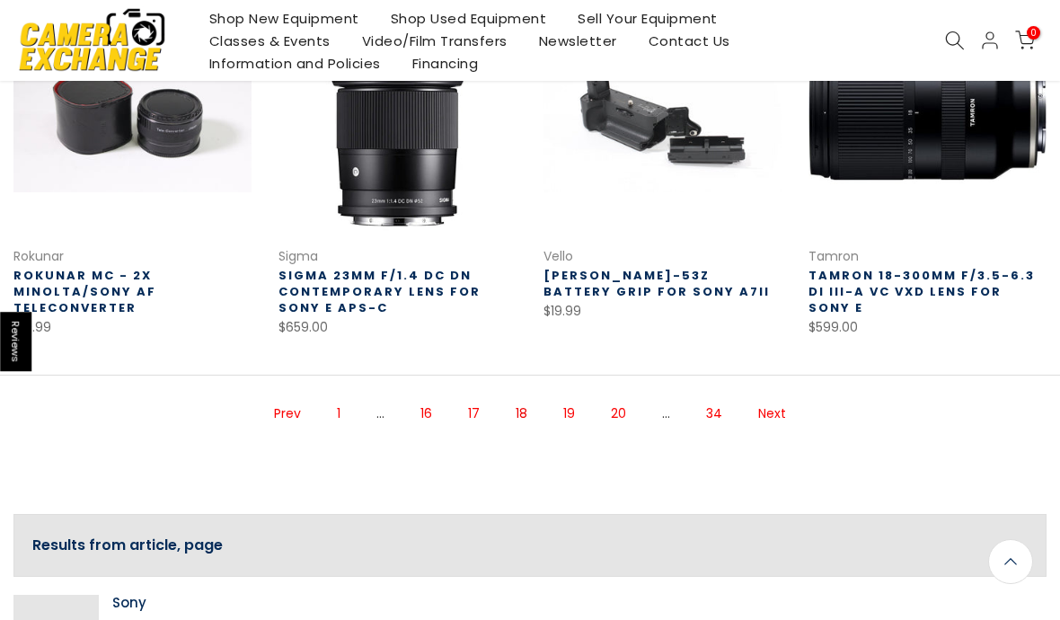
click at [765, 415] on link "Next" at bounding box center [772, 413] width 46 height 31
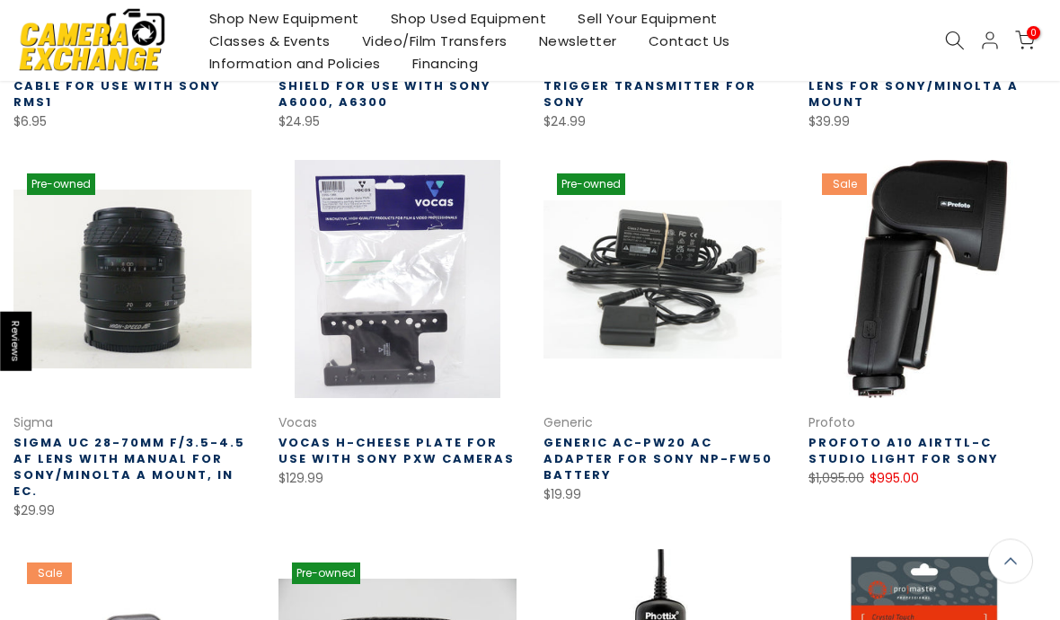
scroll to position [591, 0]
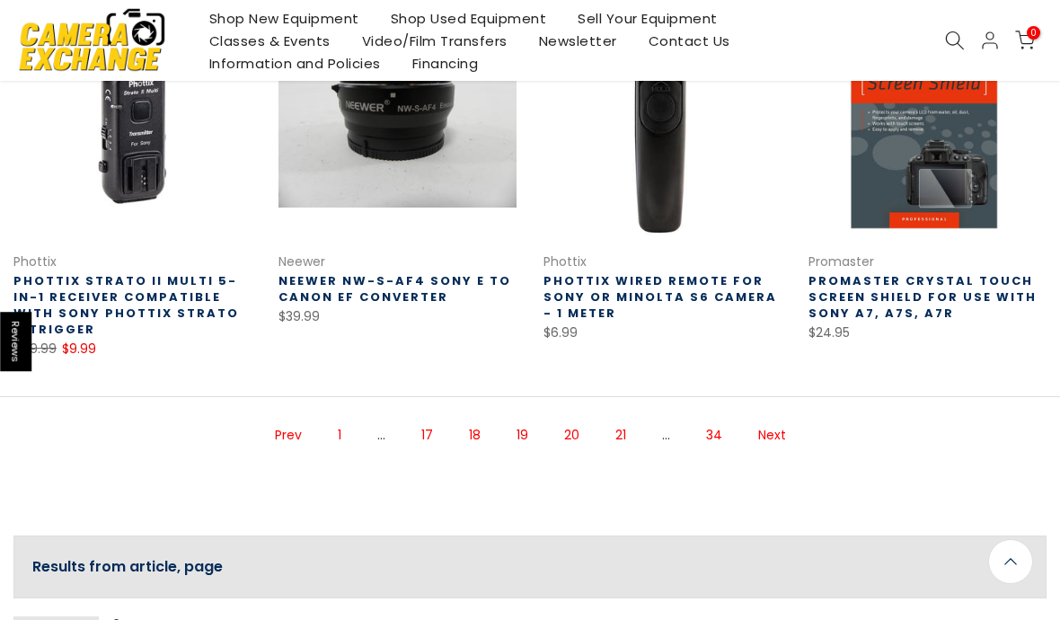
click at [770, 437] on link "Next" at bounding box center [772, 435] width 46 height 31
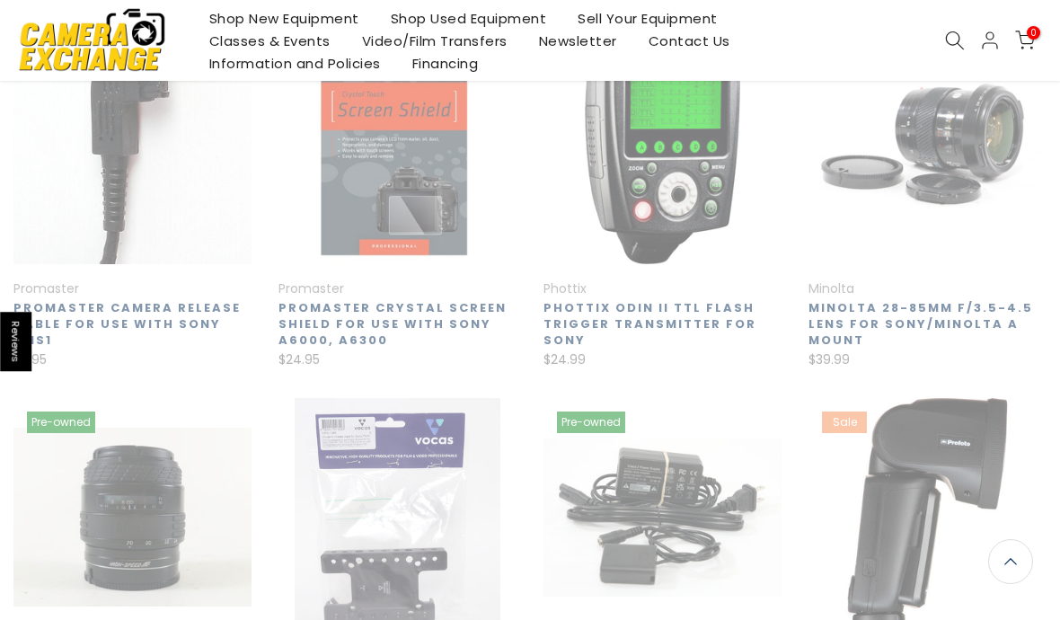
scroll to position [290, 0]
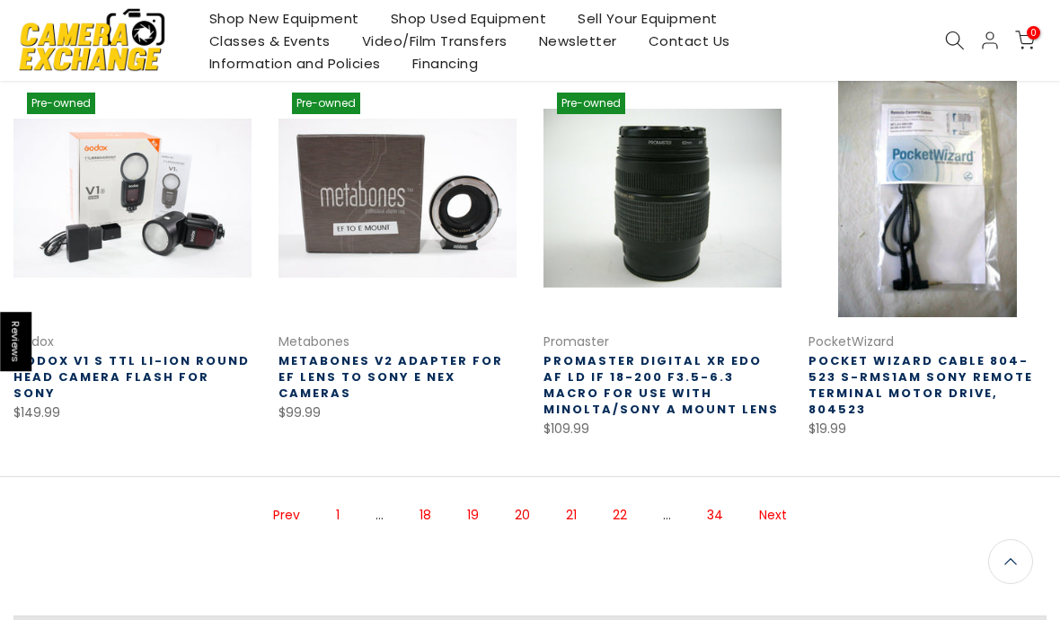
click at [767, 500] on link "Next" at bounding box center [773, 515] width 46 height 31
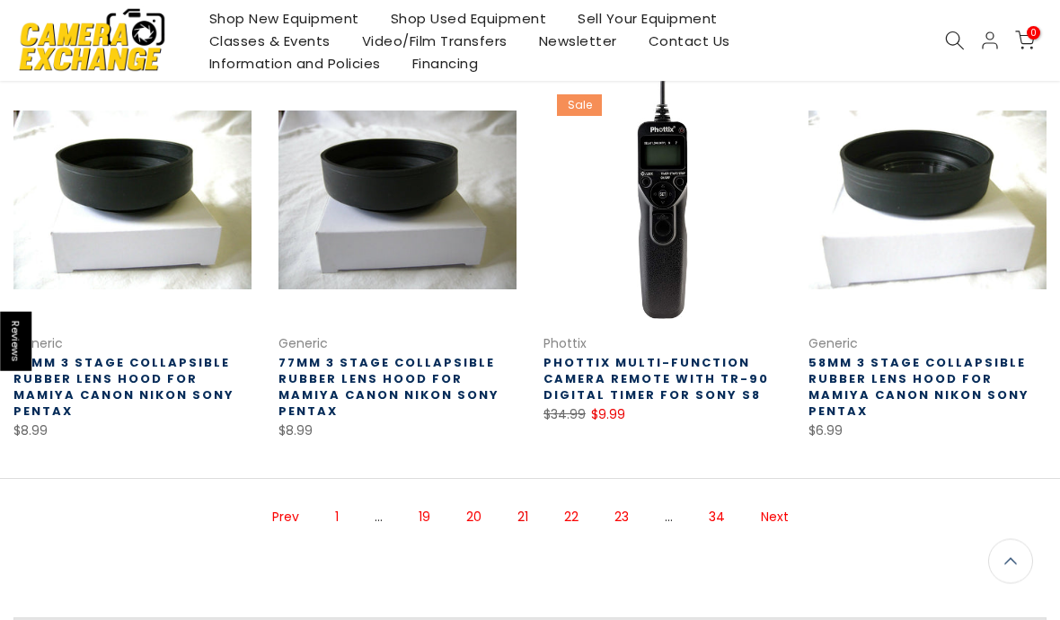
scroll to position [1080, 0]
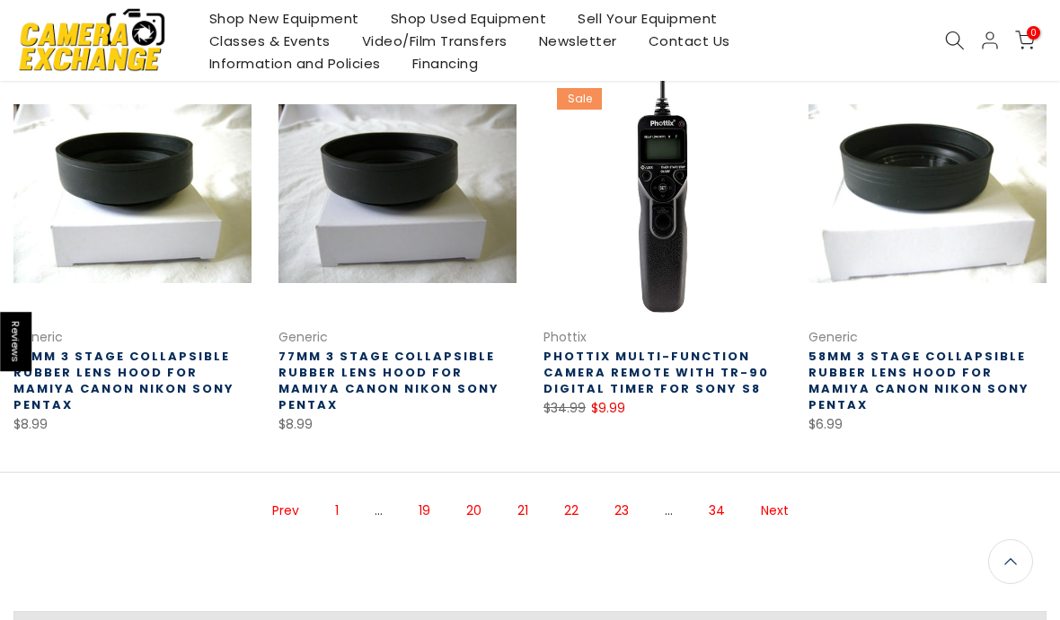
click at [783, 509] on link "Next" at bounding box center [775, 510] width 46 height 31
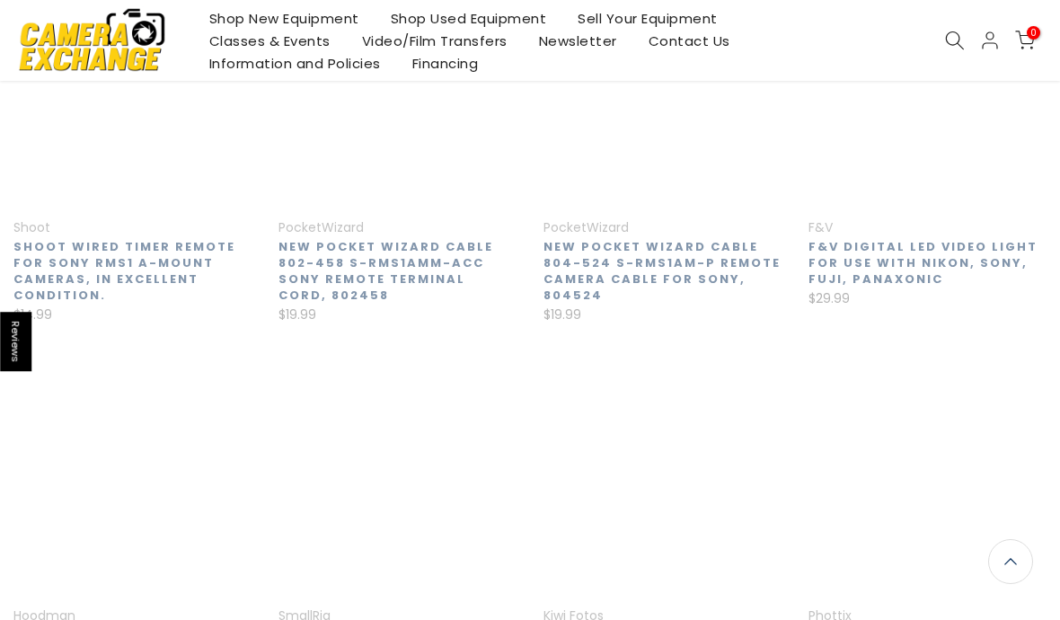
scroll to position [288, 0]
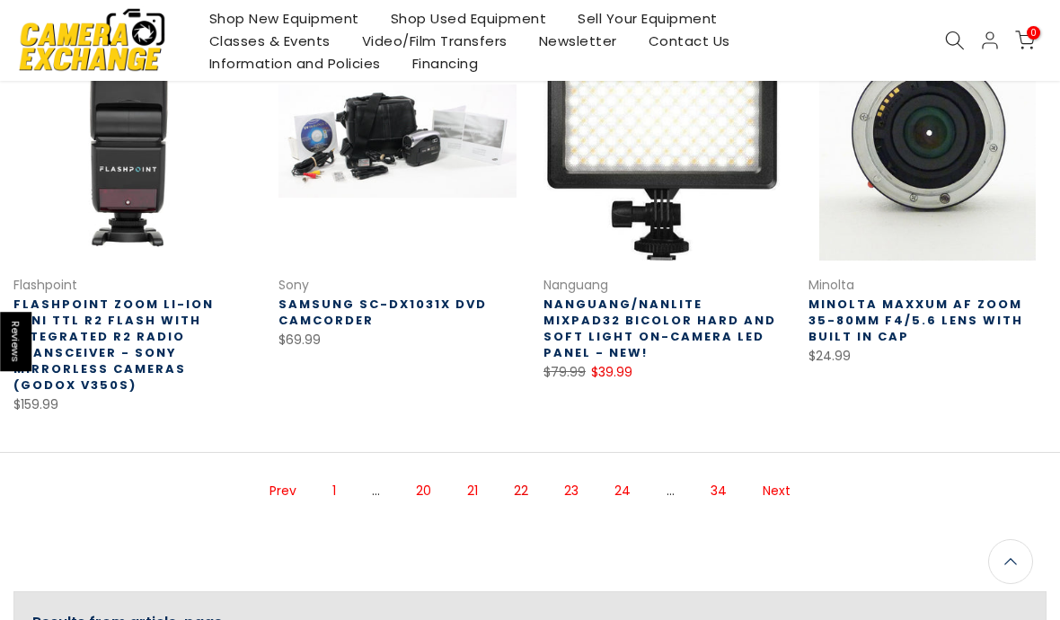
click at [776, 475] on link "Next" at bounding box center [777, 490] width 46 height 31
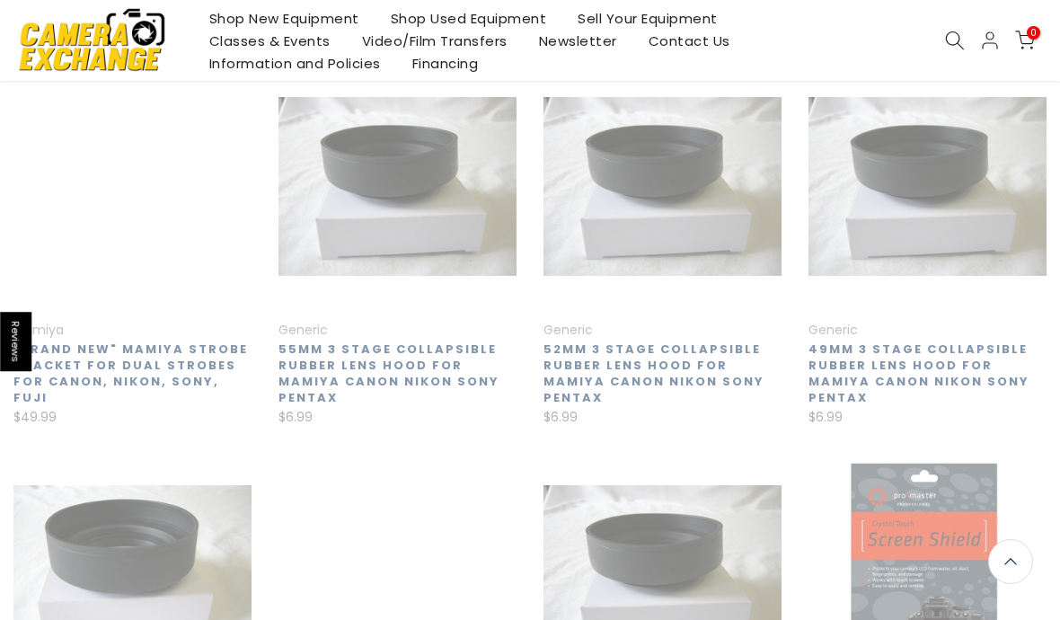
scroll to position [288, 0]
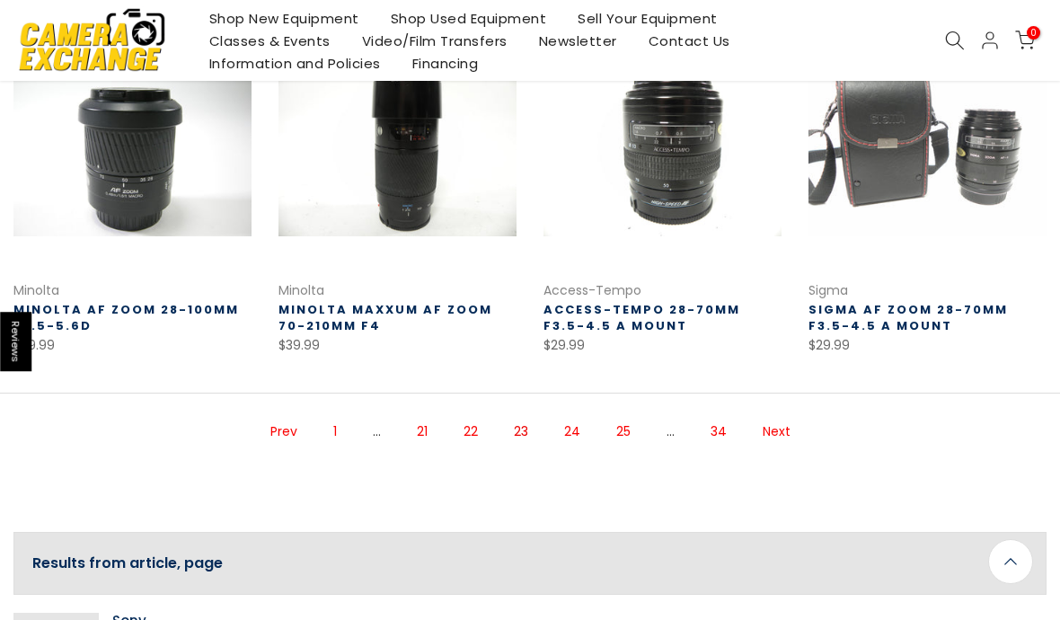
click at [774, 437] on link "Next" at bounding box center [777, 431] width 46 height 31
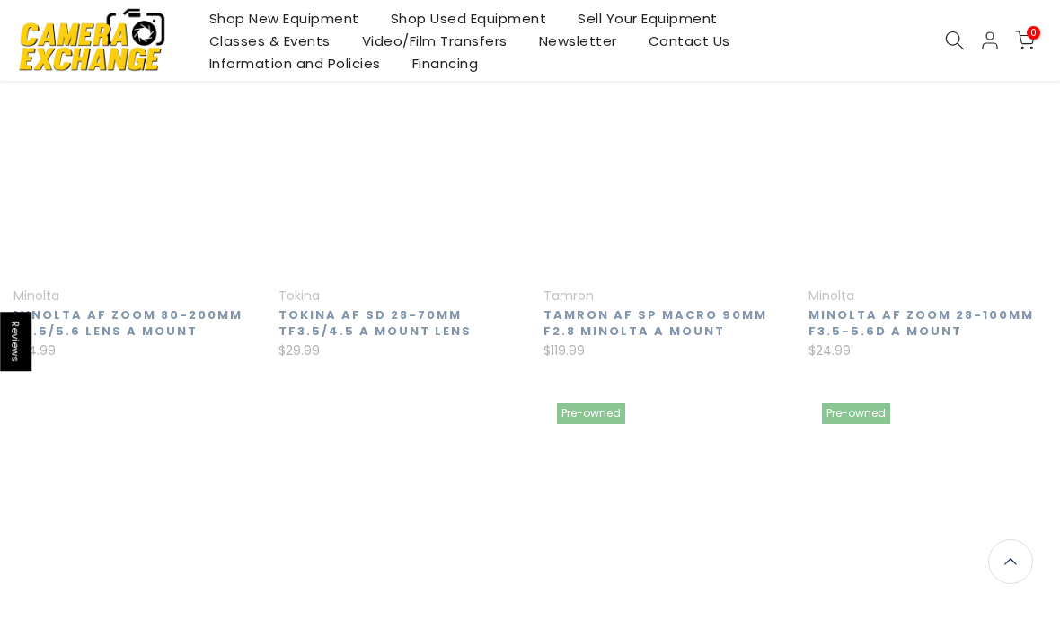
scroll to position [290, 0]
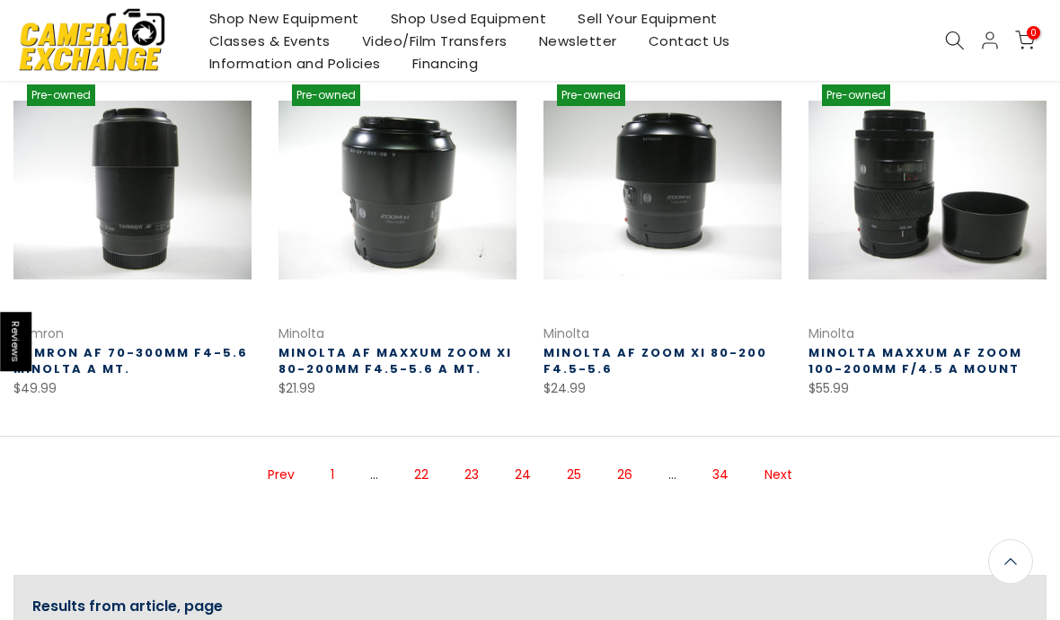
click at [770, 477] on link "Next" at bounding box center [779, 474] width 46 height 31
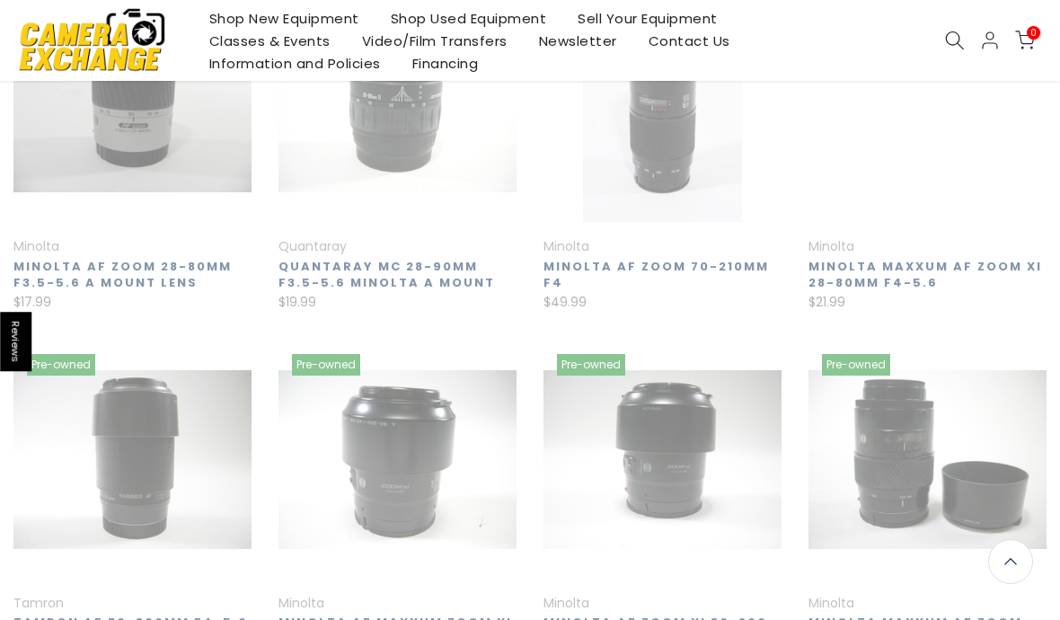
scroll to position [290, 0]
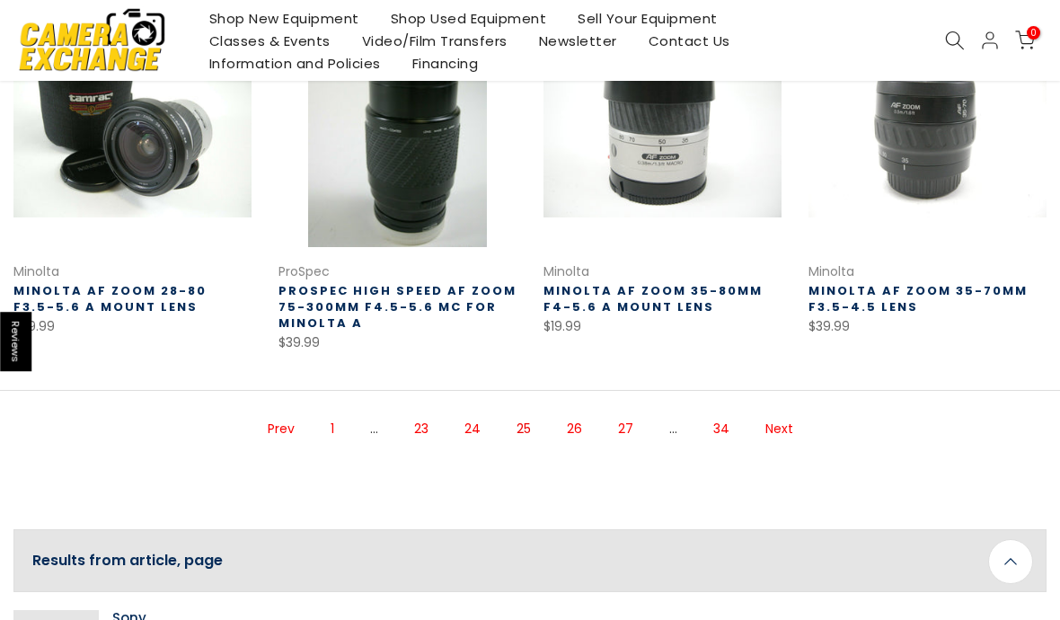
click at [774, 432] on link "Next" at bounding box center [779, 428] width 46 height 31
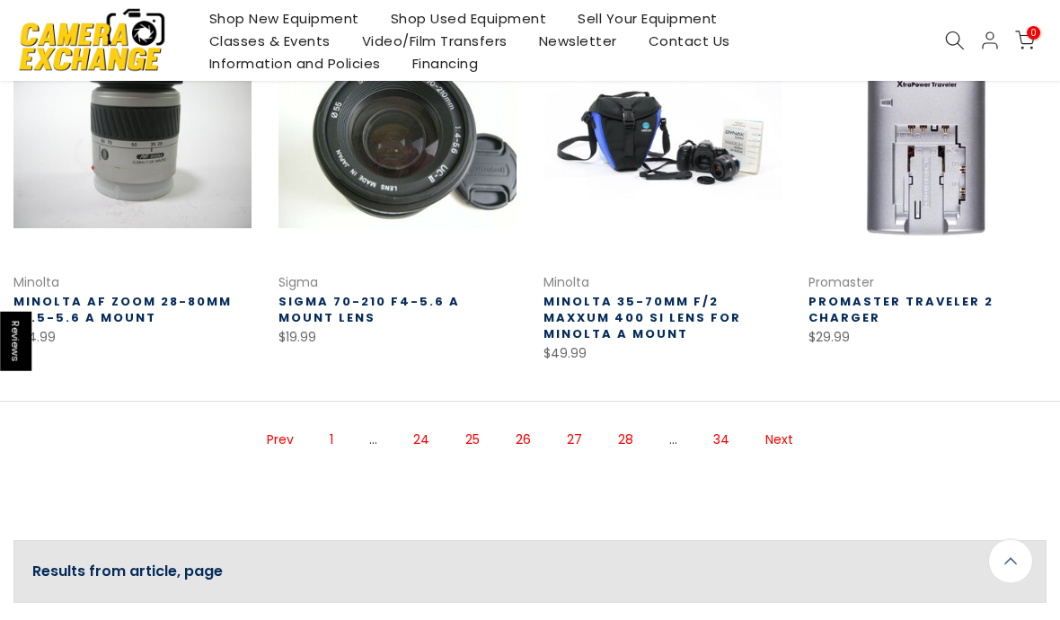
scroll to position [1122, 0]
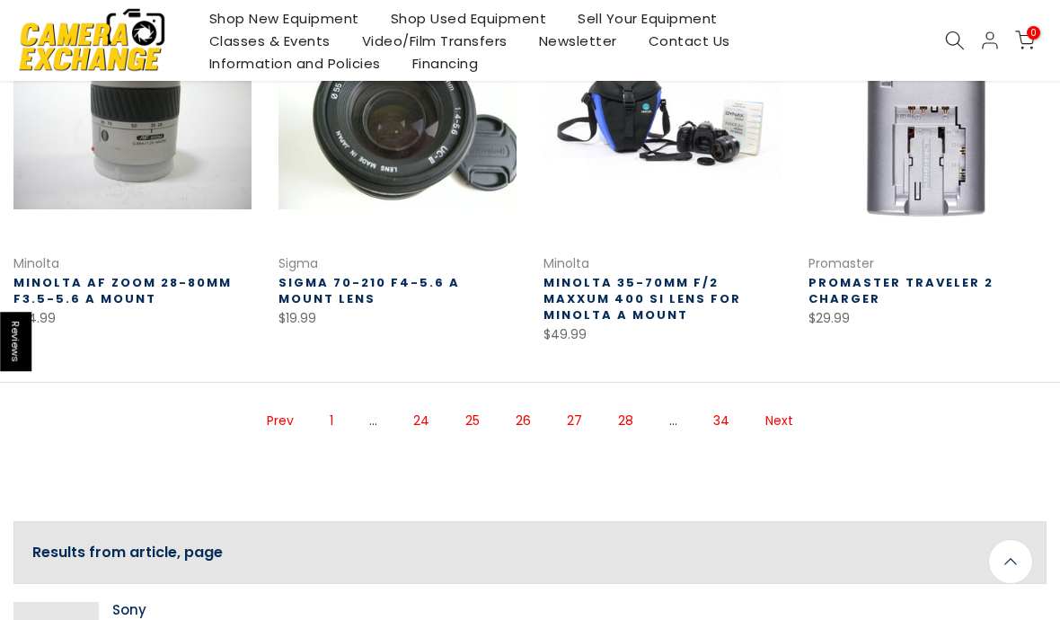
click at [772, 420] on link "Next" at bounding box center [779, 420] width 46 height 31
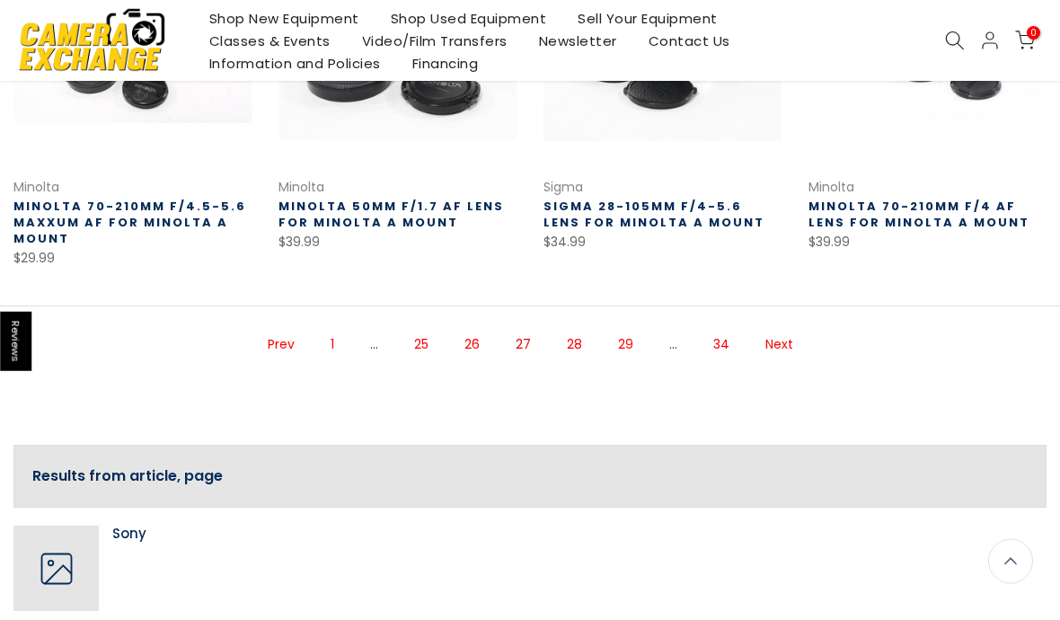
scroll to position [1182, 0]
click at [763, 344] on link "Next" at bounding box center [779, 344] width 46 height 31
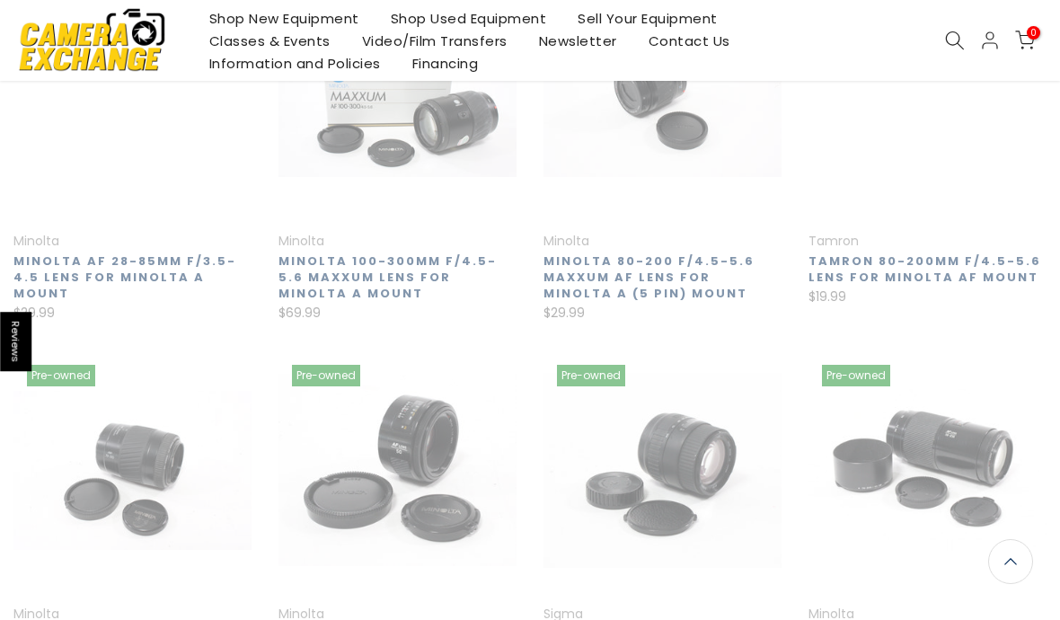
scroll to position [288, 0]
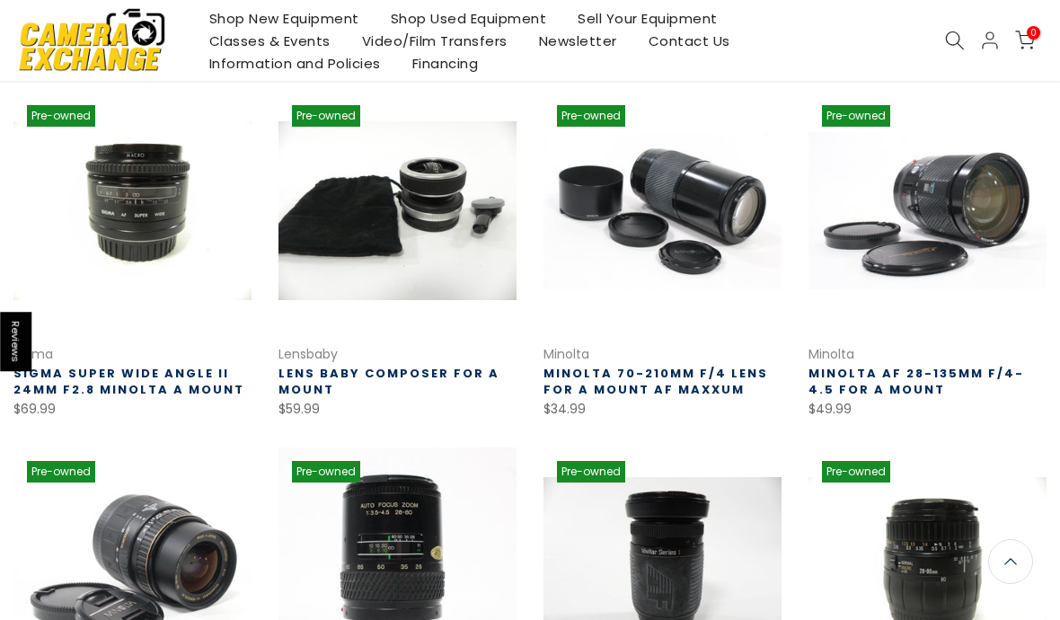
click at [751, 447] on link at bounding box center [663, 566] width 238 height 238
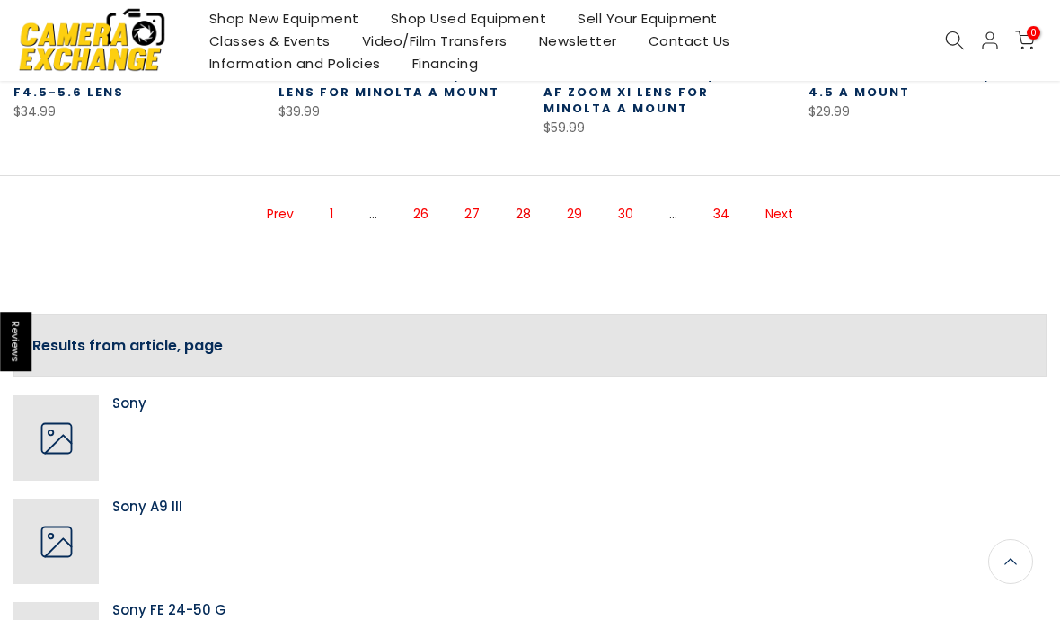
scroll to position [1316, 0]
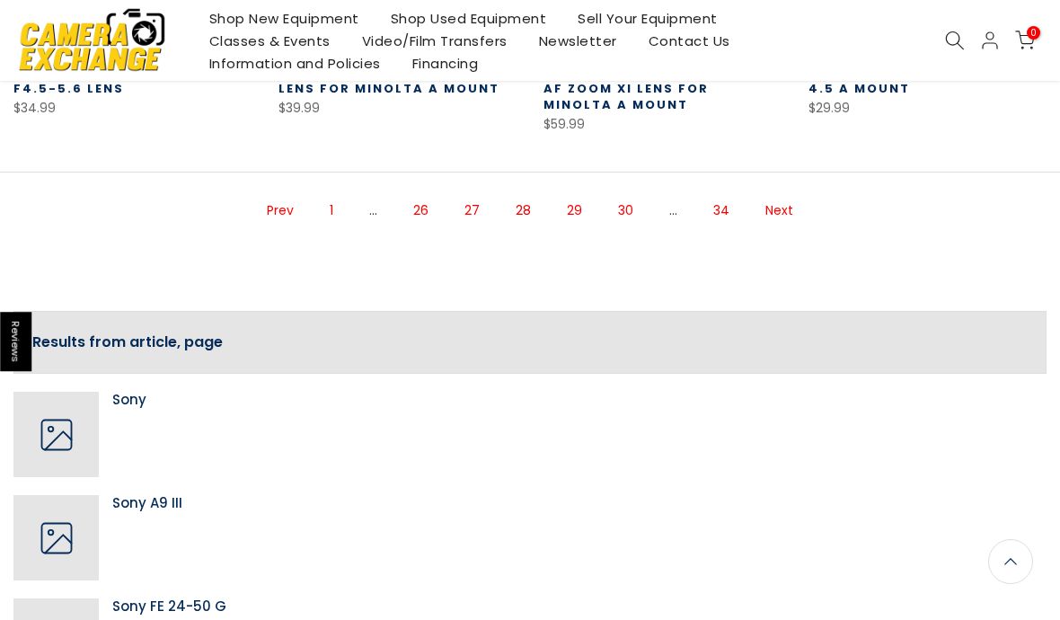
click at [785, 216] on link "Next" at bounding box center [779, 210] width 46 height 31
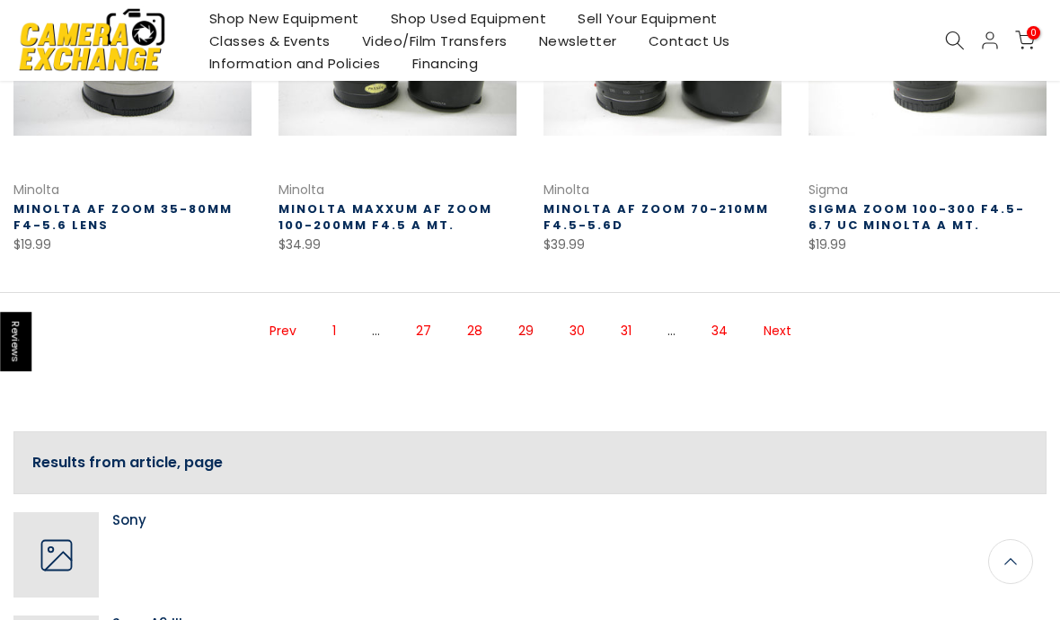
click at [783, 331] on link "Next" at bounding box center [778, 330] width 46 height 31
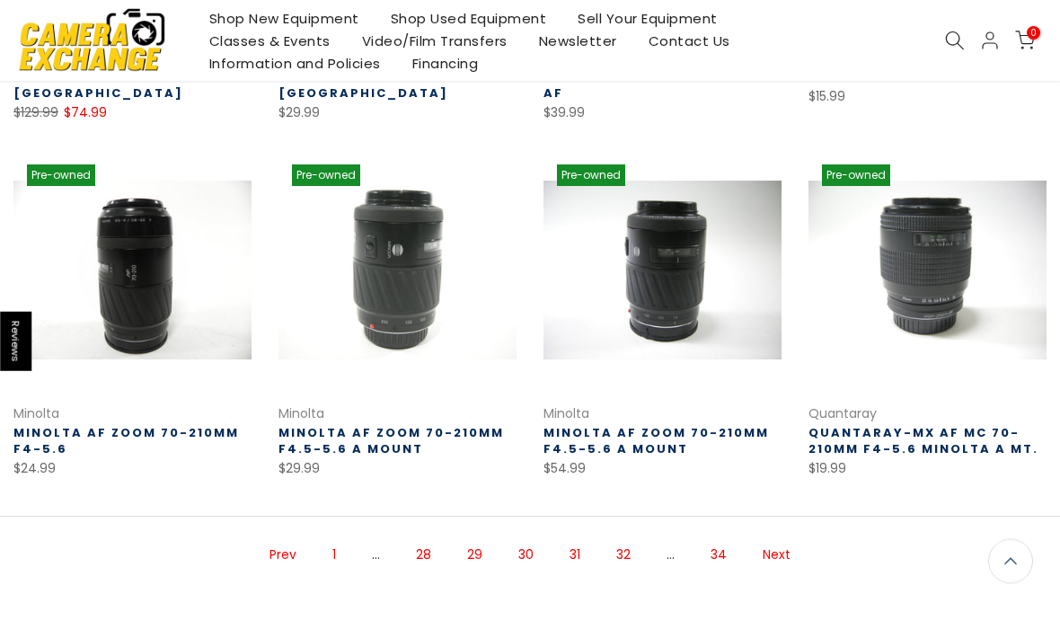
scroll to position [958, 0]
click at [784, 539] on link "Next" at bounding box center [777, 554] width 46 height 31
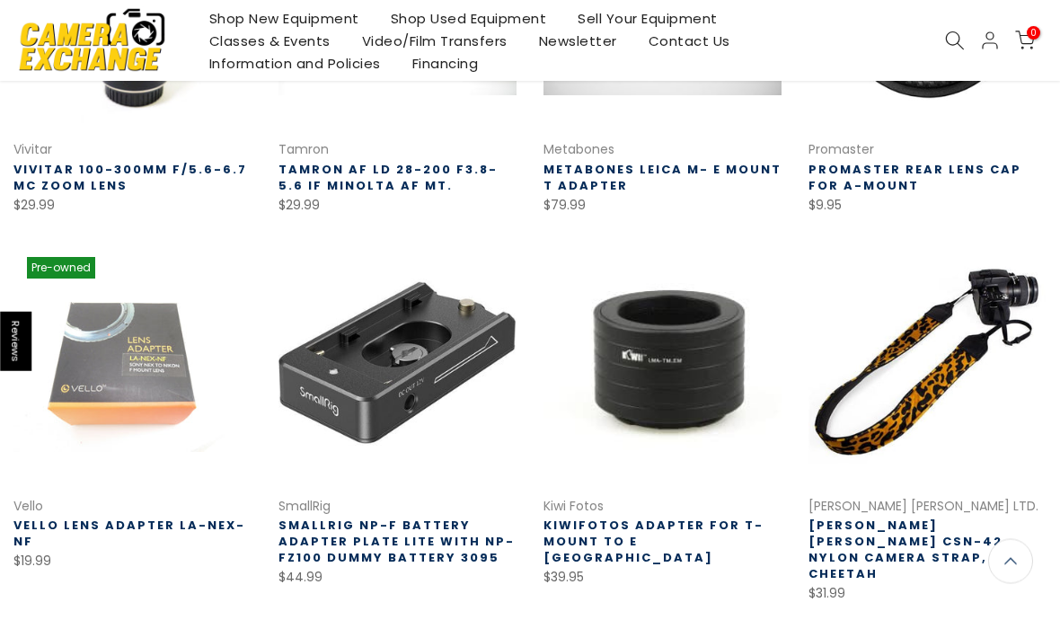
scroll to position [866, 0]
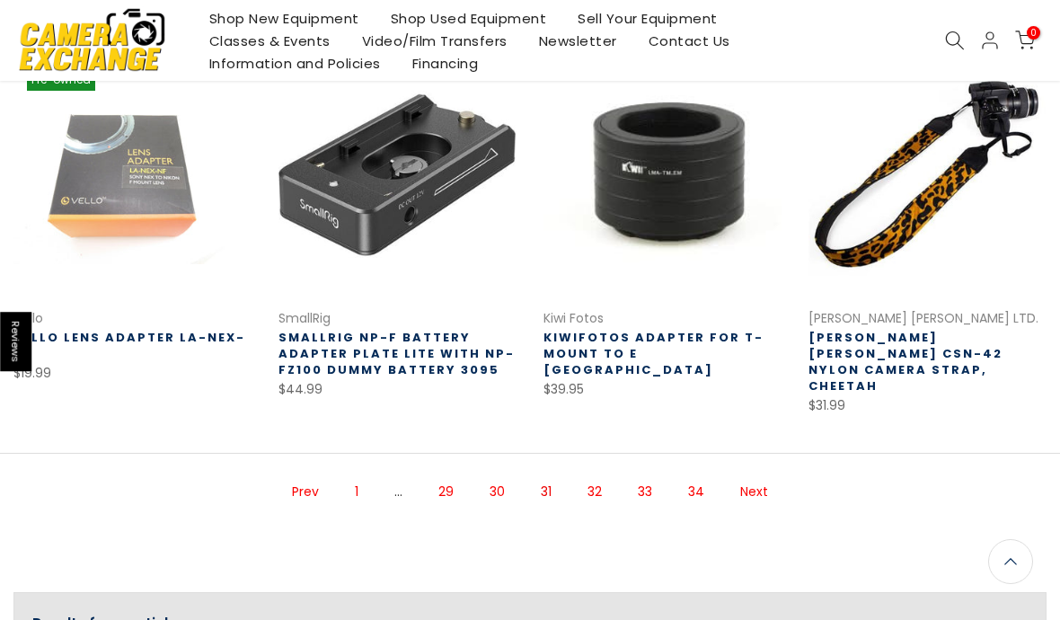
click at [758, 476] on link "Next" at bounding box center [754, 491] width 46 height 31
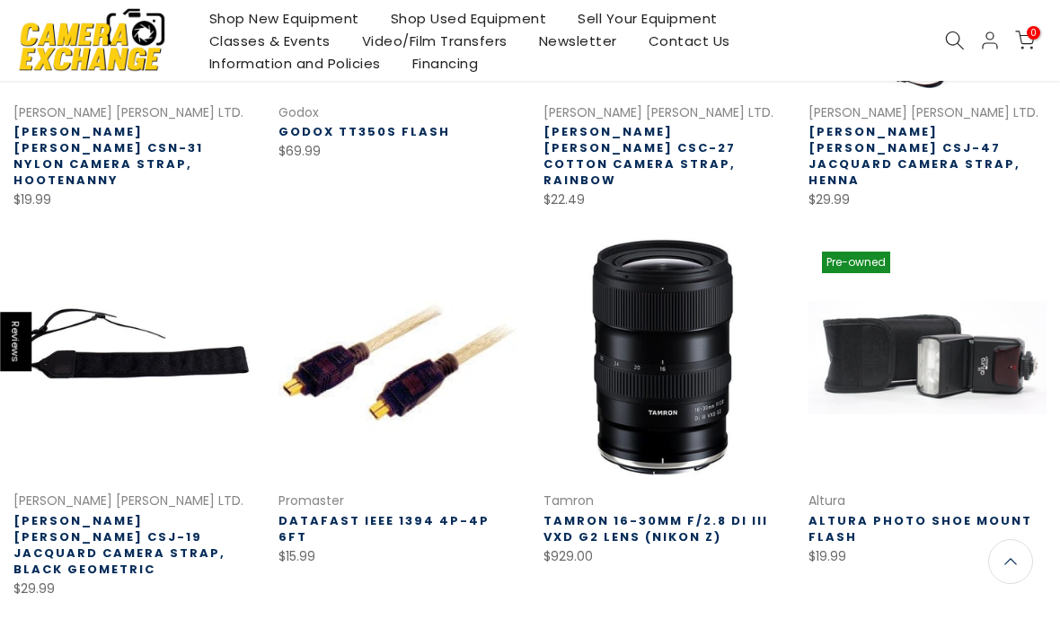
scroll to position [527, 0]
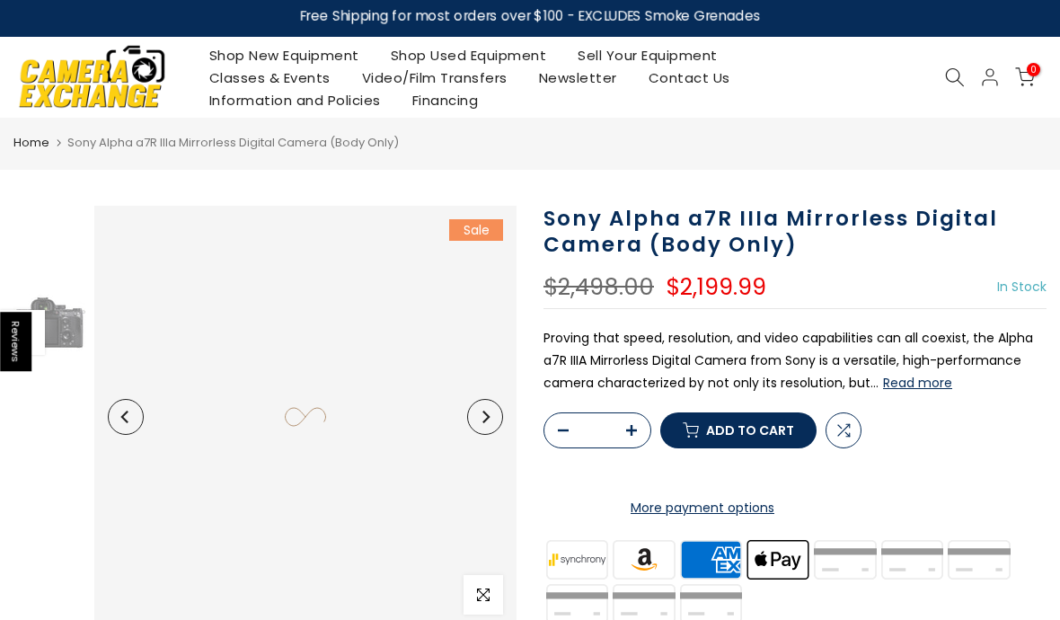
scroll to position [22, 0]
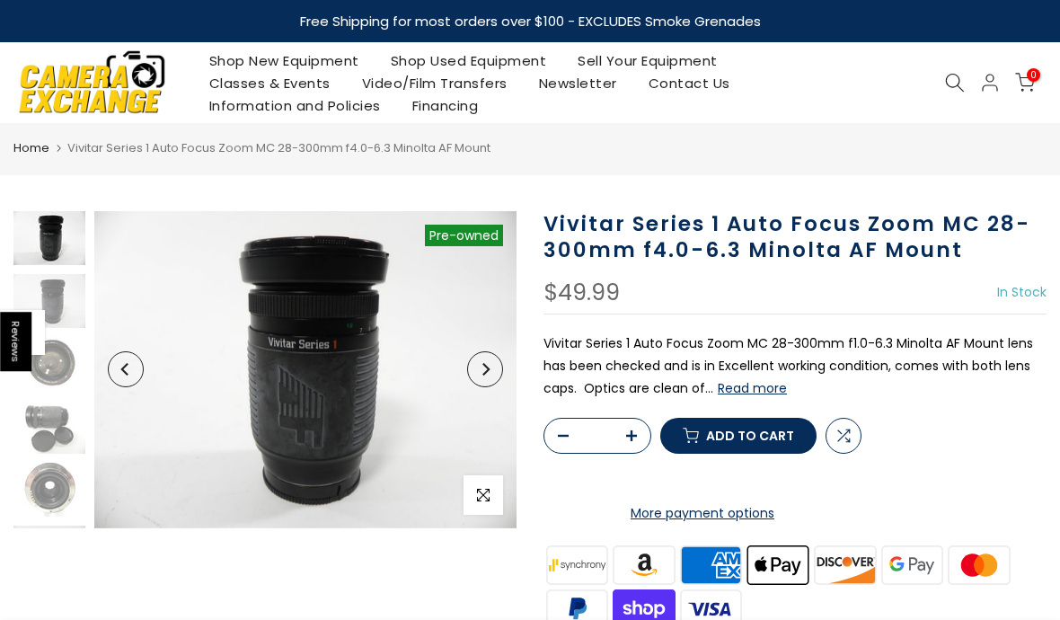
click at [837, 525] on link "More payment options" at bounding box center [703, 513] width 318 height 22
